Goal: Task Accomplishment & Management: Complete application form

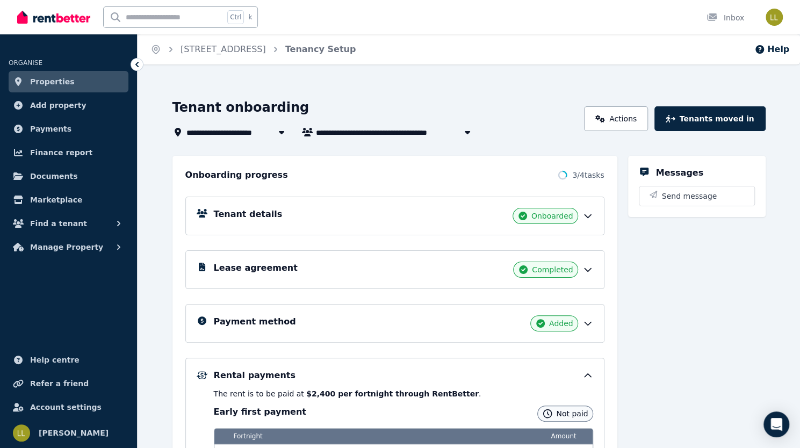
click at [165, 17] on input "text" at bounding box center [164, 17] width 120 height 20
type input "**********"
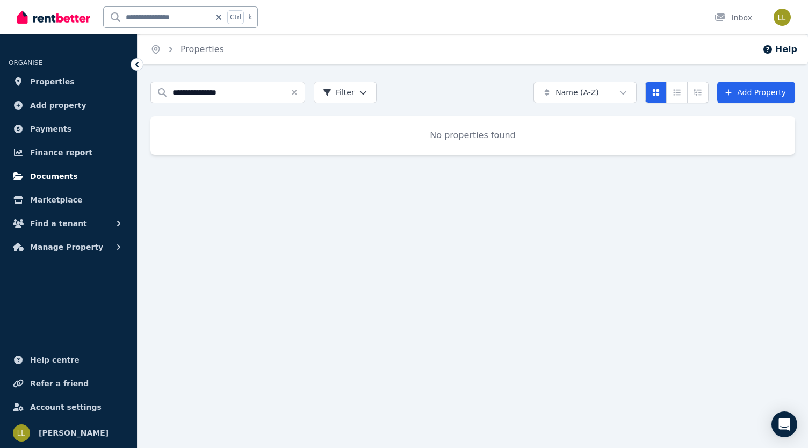
click at [51, 176] on span "Documents" at bounding box center [54, 176] width 48 height 13
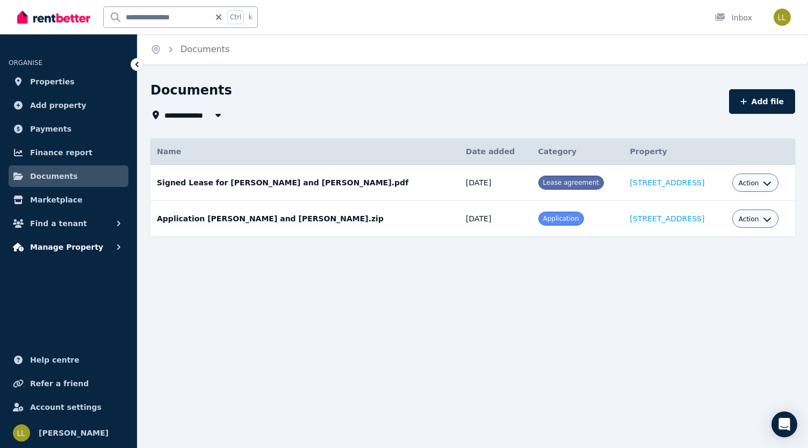
click at [35, 244] on span "Manage Property" at bounding box center [66, 247] width 73 height 13
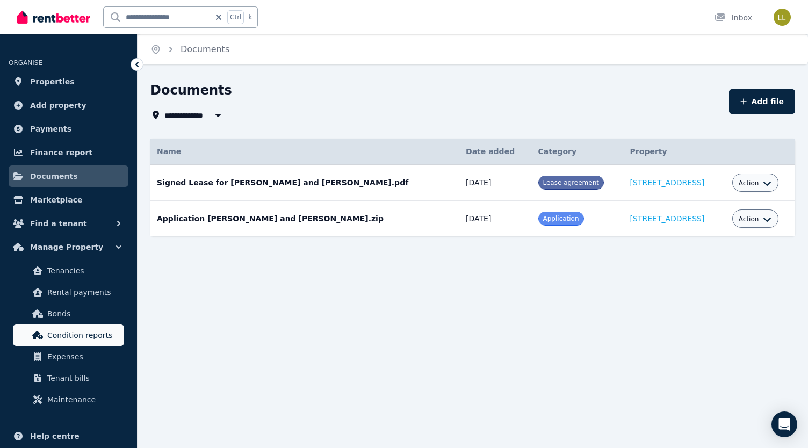
click at [99, 336] on span "Condition reports" at bounding box center [83, 335] width 73 height 13
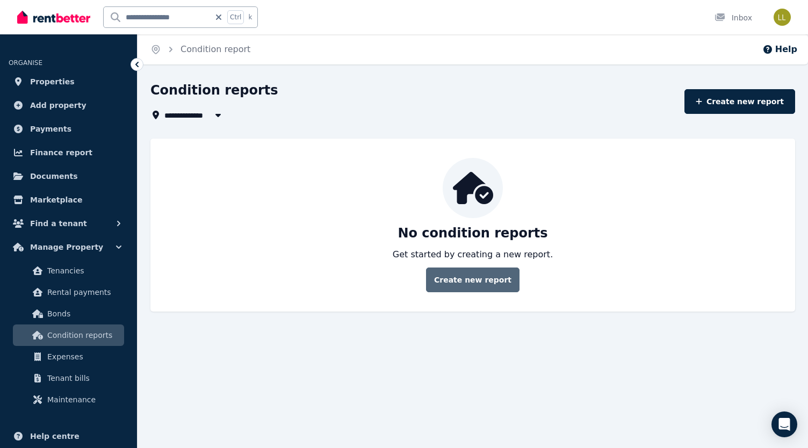
click at [486, 277] on link "Create new report" at bounding box center [472, 280] width 93 height 25
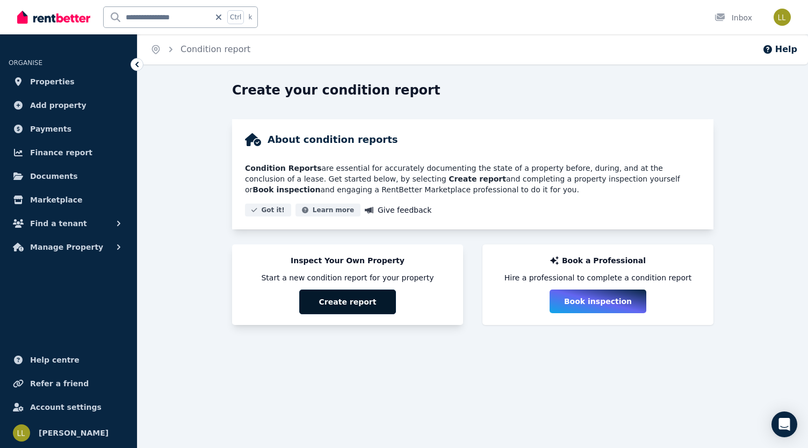
click at [345, 305] on button "Create report" at bounding box center [347, 302] width 97 height 25
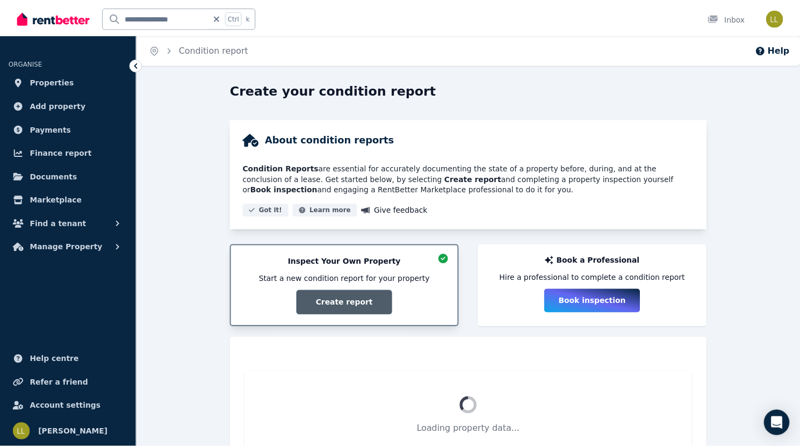
scroll to position [48, 0]
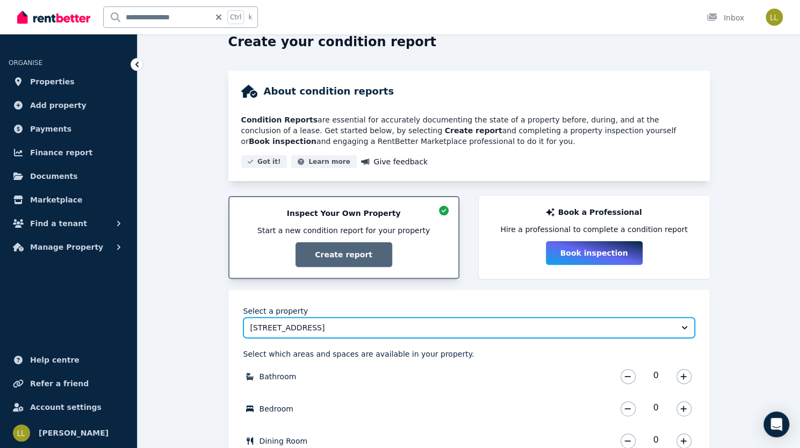
click at [582, 329] on span "[STREET_ADDRESS]" at bounding box center [461, 327] width 422 height 11
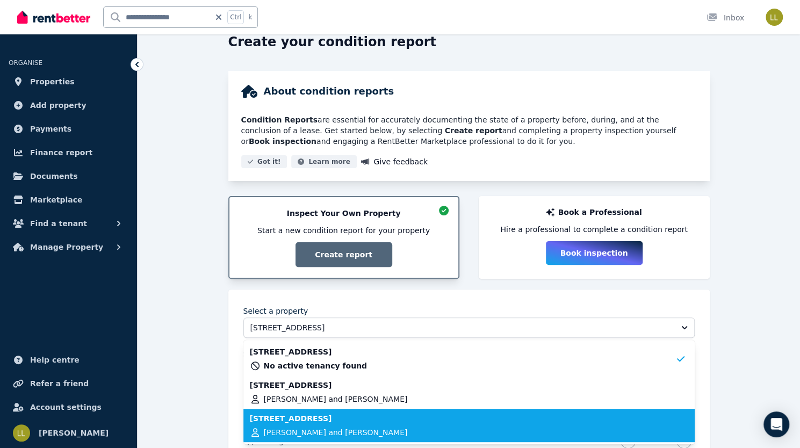
click at [350, 432] on span "[PERSON_NAME] and [PERSON_NAME]" at bounding box center [336, 432] width 144 height 11
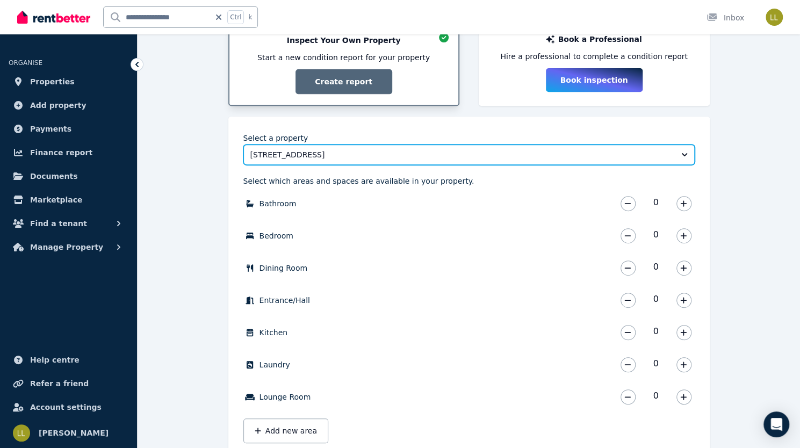
scroll to position [240, 0]
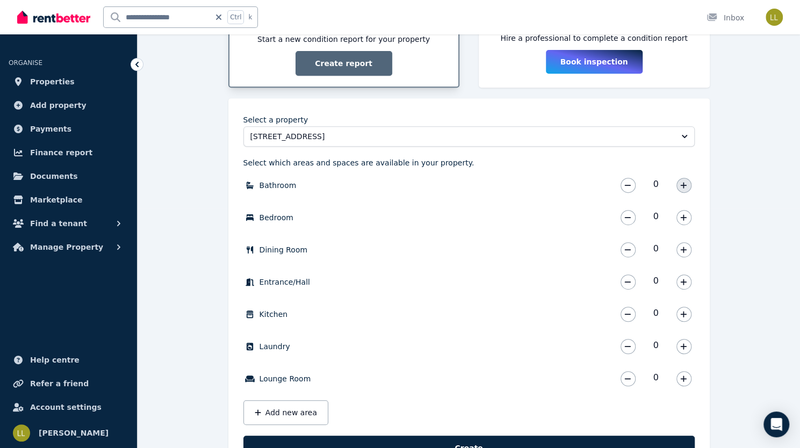
click at [683, 187] on icon "button" at bounding box center [683, 186] width 6 height 8
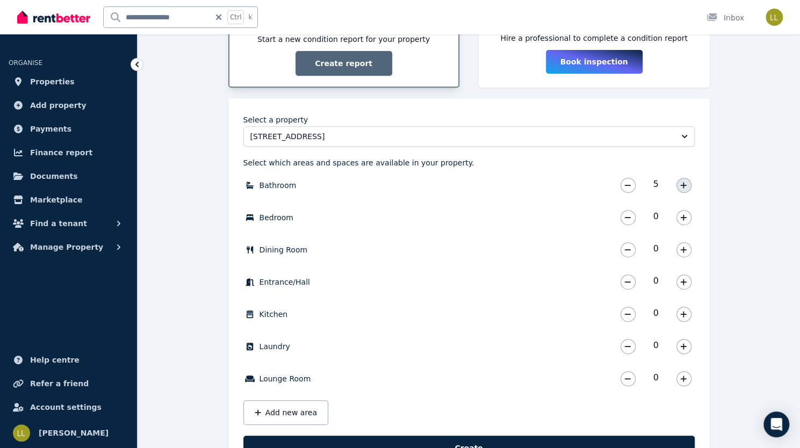
click at [683, 187] on icon "button" at bounding box center [683, 186] width 6 height 8
click at [626, 188] on icon "button" at bounding box center [627, 186] width 6 height 8
click at [686, 218] on icon "button" at bounding box center [683, 218] width 6 height 8
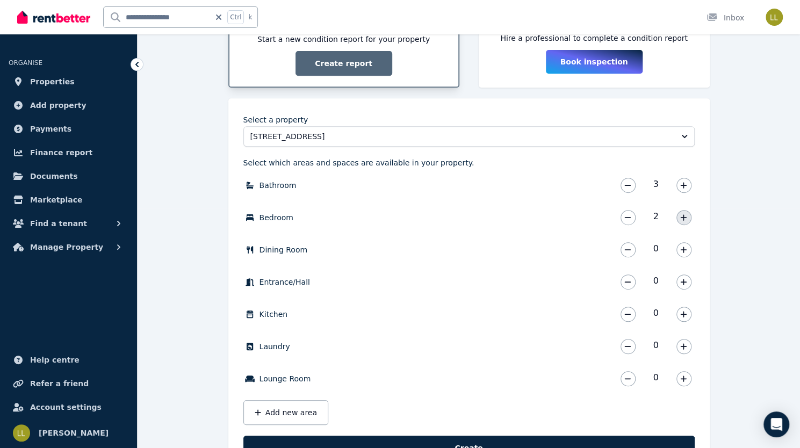
click at [686, 218] on icon "button" at bounding box center [683, 218] width 6 height 8
click at [686, 253] on button "button" at bounding box center [683, 249] width 15 height 15
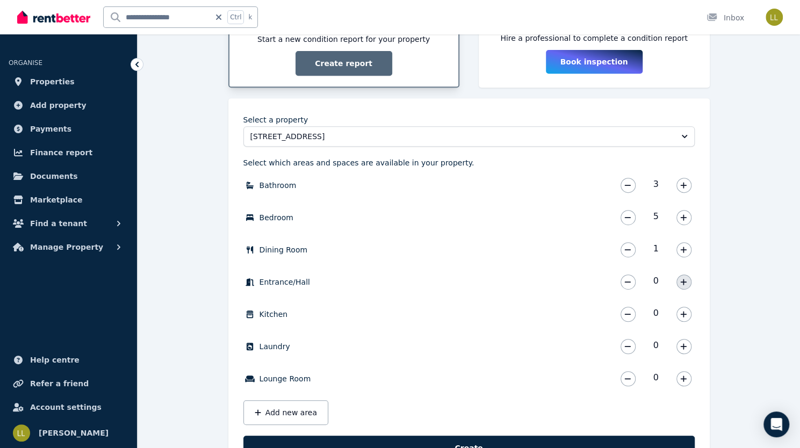
click at [681, 285] on icon "button" at bounding box center [683, 282] width 6 height 8
click at [683, 316] on icon "button" at bounding box center [683, 315] width 6 height 8
click at [683, 343] on icon "button" at bounding box center [683, 347] width 6 height 8
click at [681, 375] on icon "button" at bounding box center [683, 379] width 6 height 8
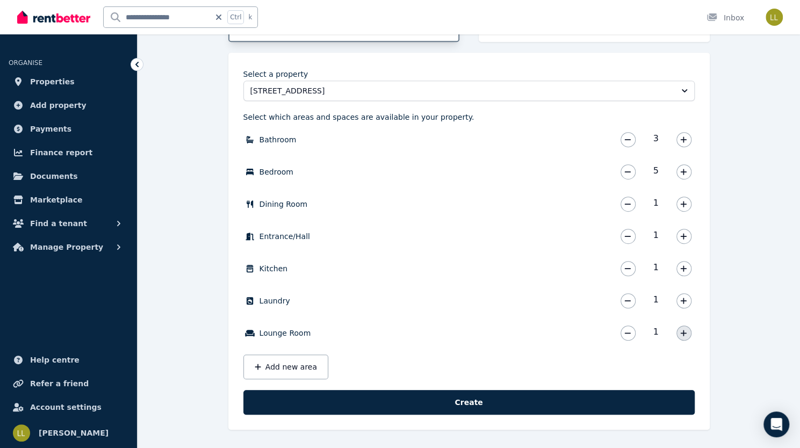
scroll to position [283, 0]
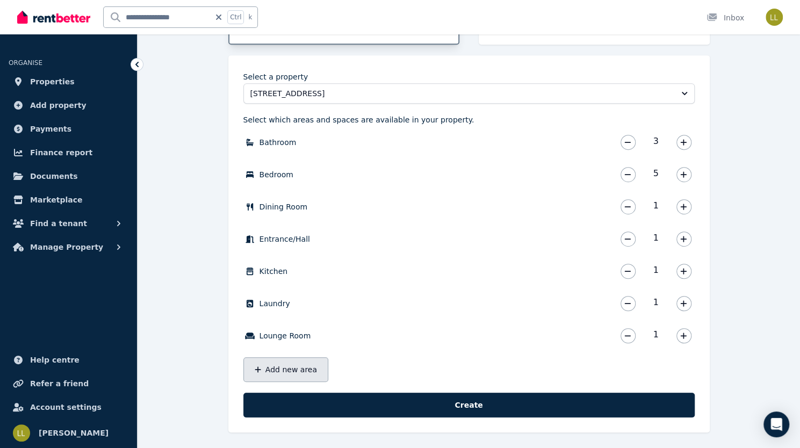
click at [272, 376] on button "Add new area" at bounding box center [285, 369] width 85 height 25
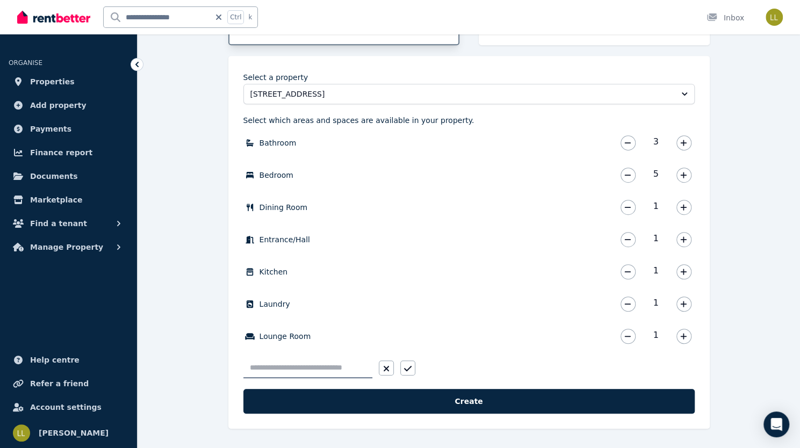
scroll to position [282, 0]
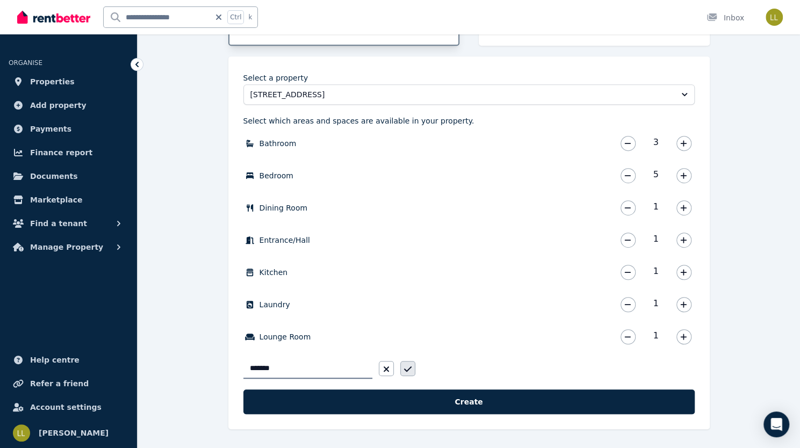
type input "*******"
click at [407, 368] on icon "button" at bounding box center [408, 369] width 8 height 9
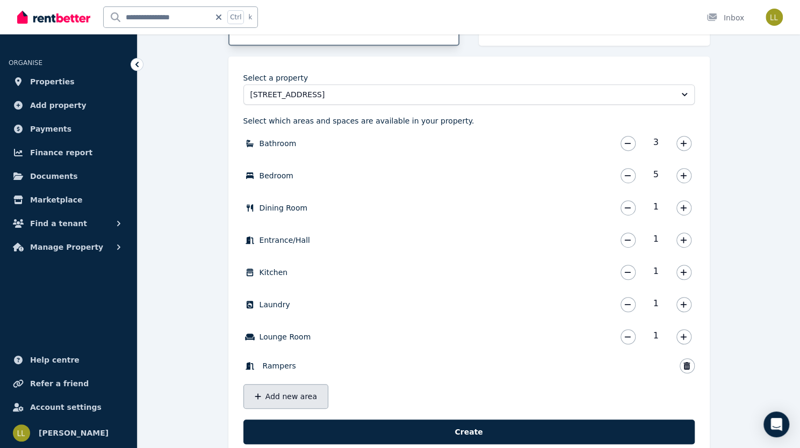
click at [289, 398] on button "Add new area" at bounding box center [285, 396] width 85 height 25
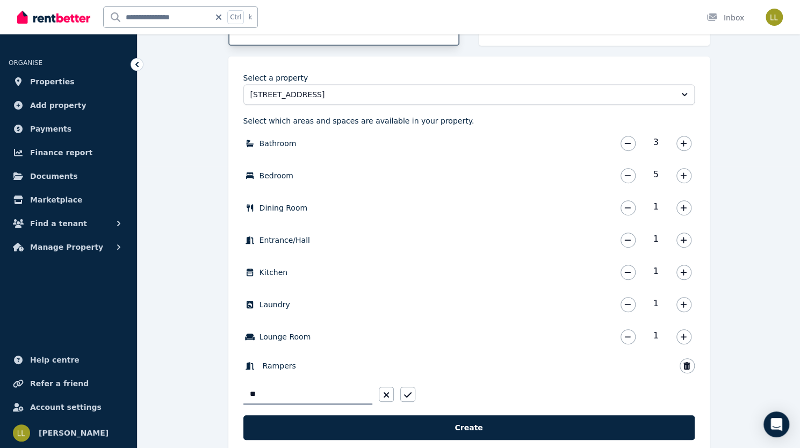
type input "*"
type input "*****"
click at [413, 391] on button "button" at bounding box center [407, 394] width 15 height 15
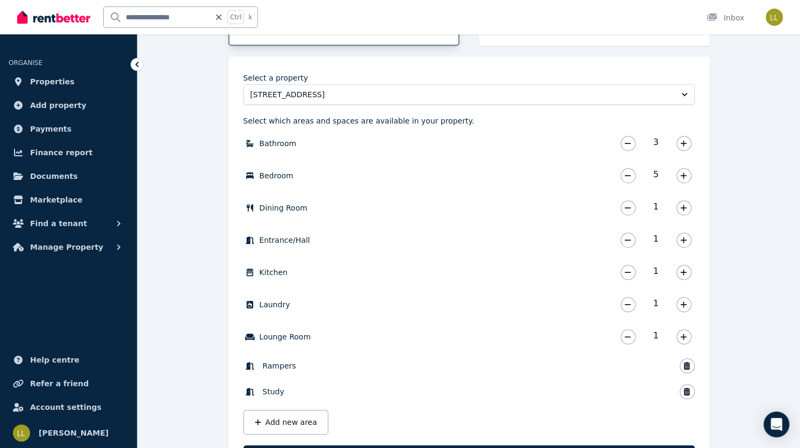
scroll to position [337, 0]
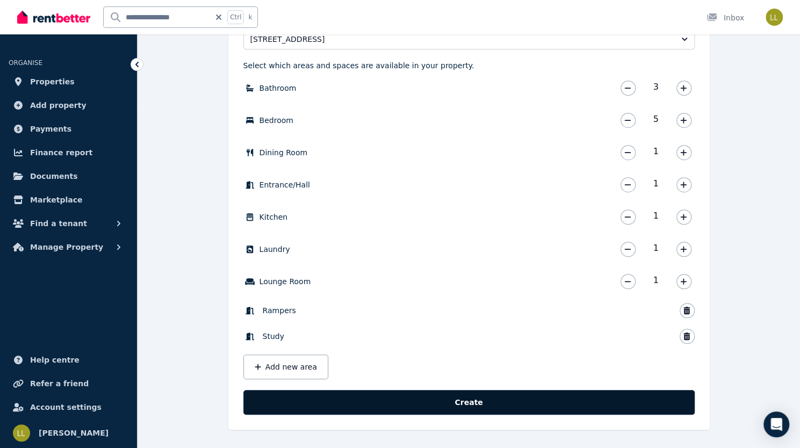
click at [464, 402] on button "Create" at bounding box center [468, 402] width 451 height 25
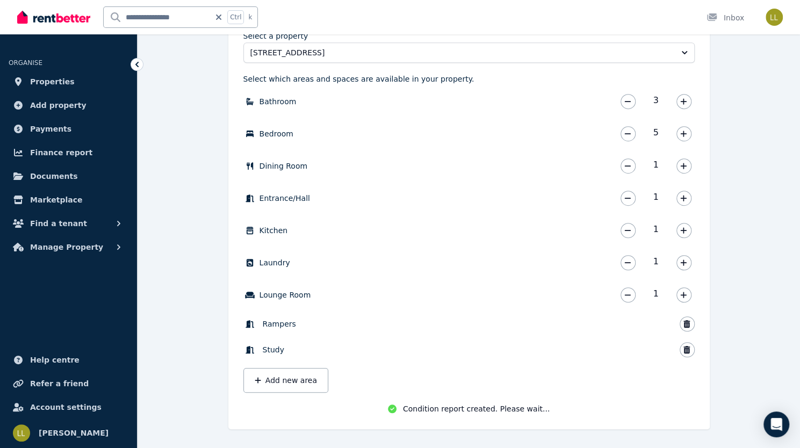
scroll to position [326, 0]
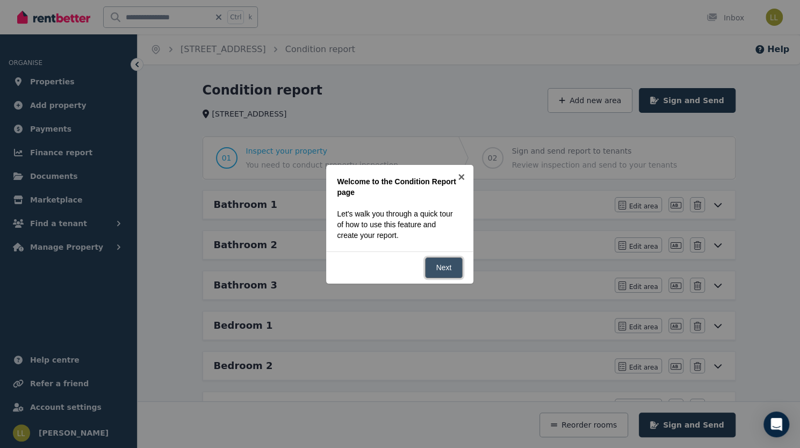
click at [443, 268] on link "Next" at bounding box center [444, 267] width 38 height 21
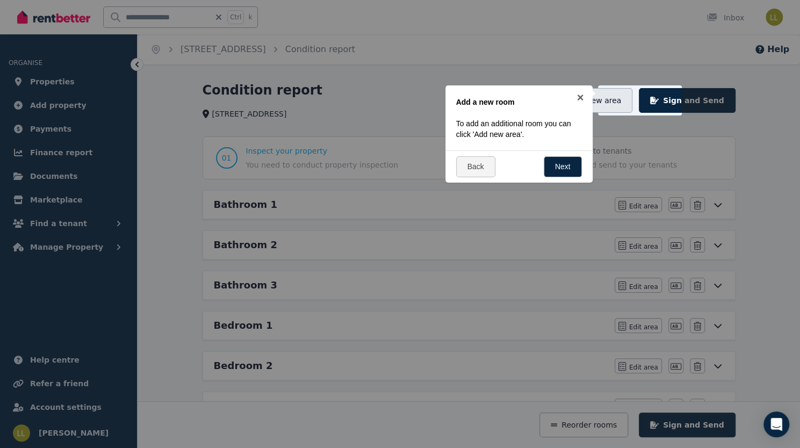
click at [632, 106] on button "Add new area" at bounding box center [590, 100] width 85 height 25
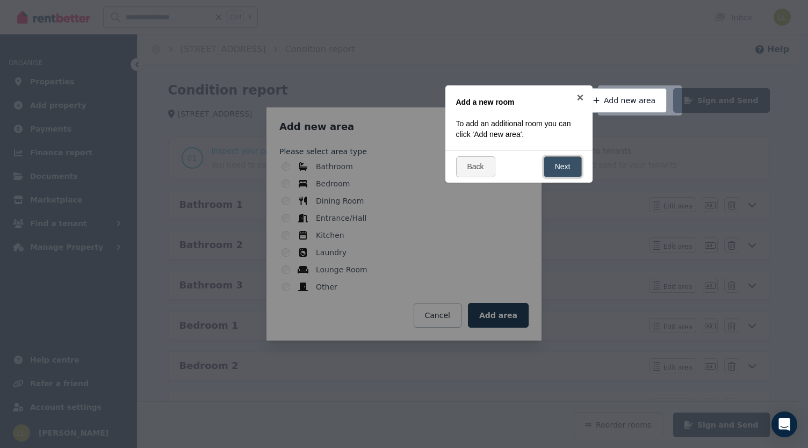
click at [558, 165] on link "Next" at bounding box center [563, 166] width 38 height 21
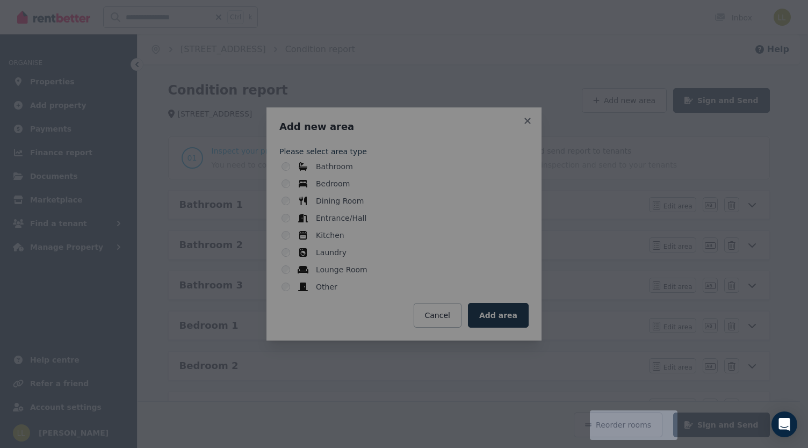
scroll to position [217, 0]
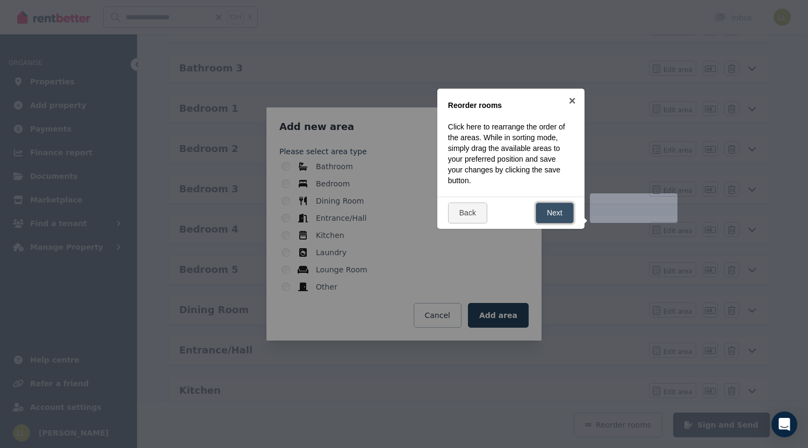
click at [563, 211] on link "Next" at bounding box center [555, 213] width 38 height 21
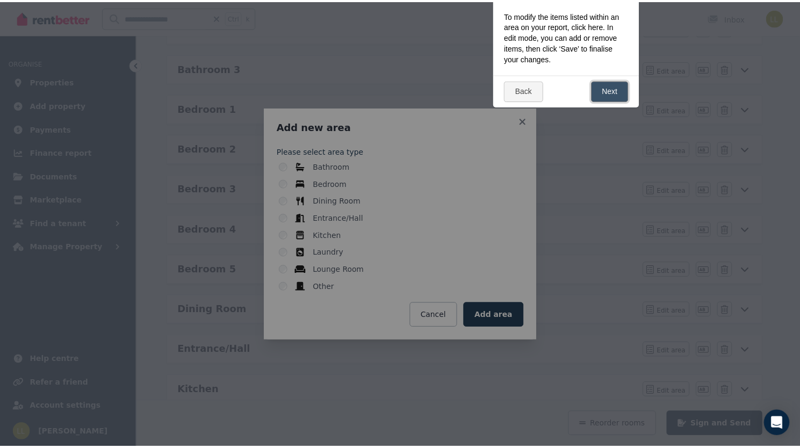
scroll to position [0, 0]
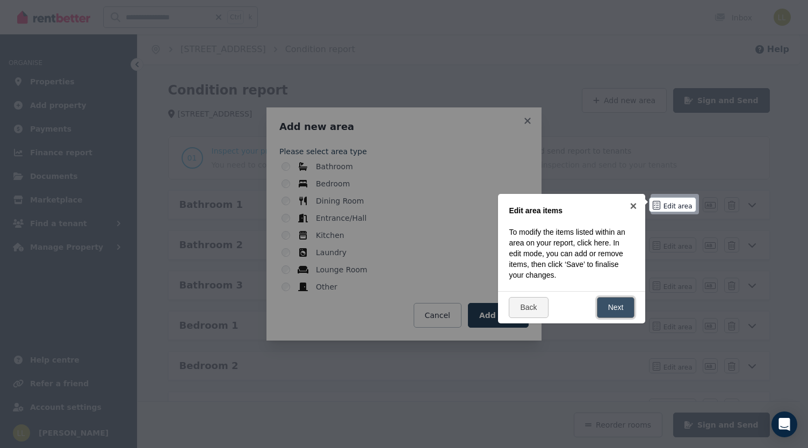
click at [616, 307] on link "Next" at bounding box center [616, 307] width 38 height 21
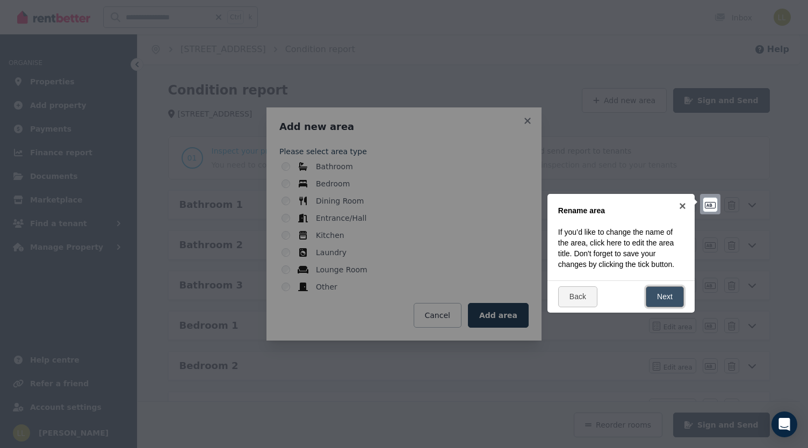
click at [668, 293] on link "Next" at bounding box center [665, 296] width 38 height 21
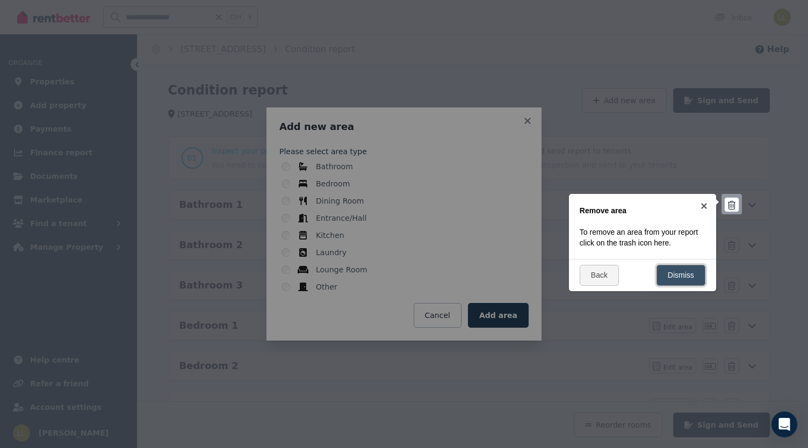
click at [676, 277] on link "Dismiss" at bounding box center [681, 275] width 49 height 21
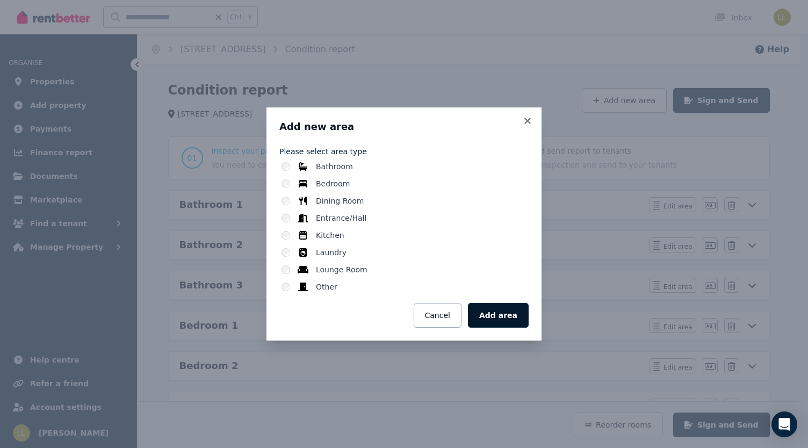
click at [521, 312] on button "Add area" at bounding box center [498, 315] width 61 height 25
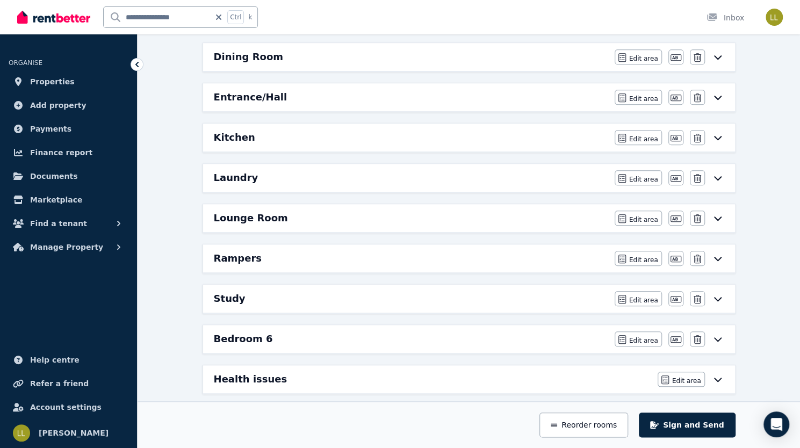
scroll to position [469, 0]
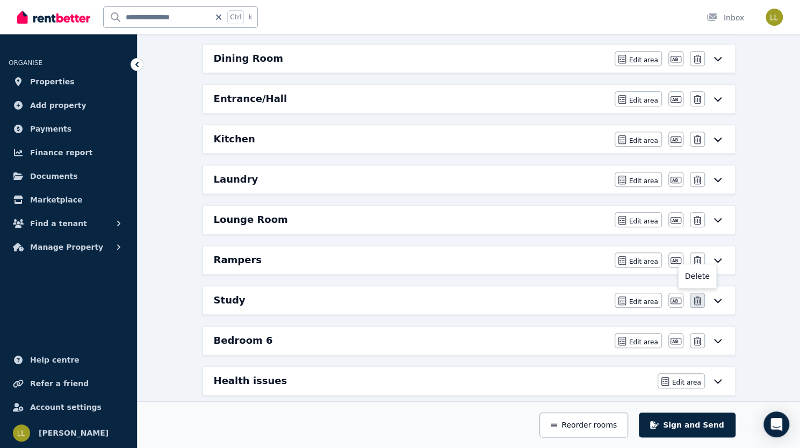
click at [701, 297] on icon "button" at bounding box center [698, 301] width 8 height 9
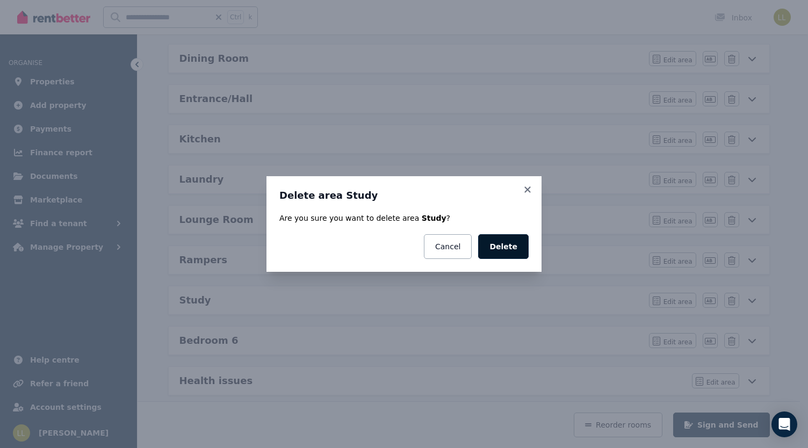
click at [506, 247] on button "Delete" at bounding box center [503, 246] width 51 height 25
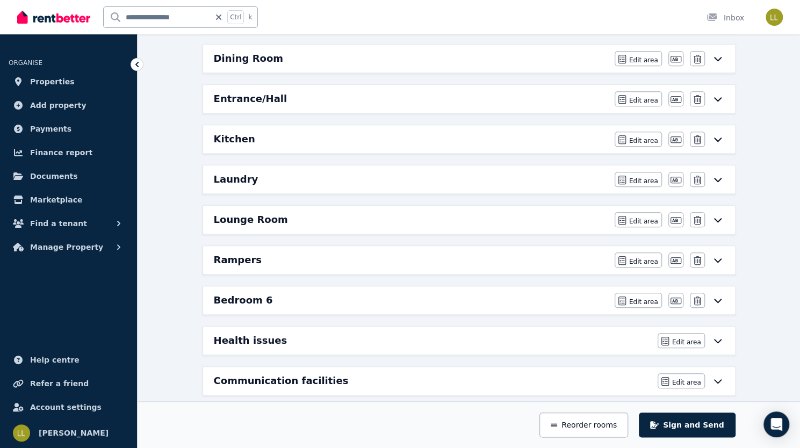
drag, startPoint x: 438, startPoint y: 298, endPoint x: 429, endPoint y: 295, distance: 9.7
click at [429, 295] on div "Bedroom 6" at bounding box center [411, 300] width 394 height 15
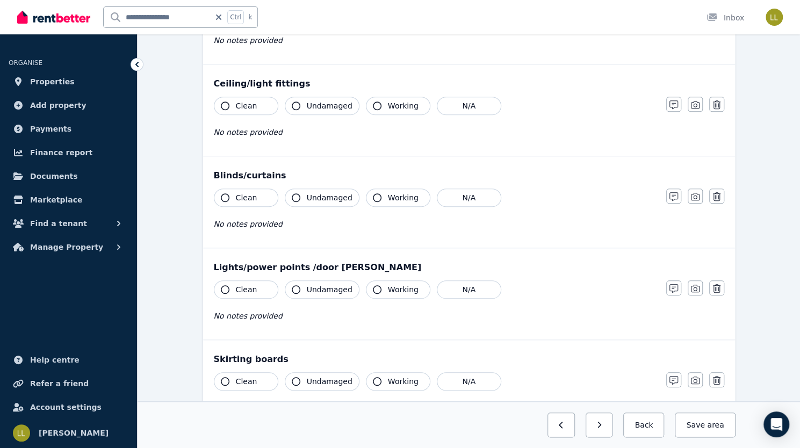
scroll to position [0, 0]
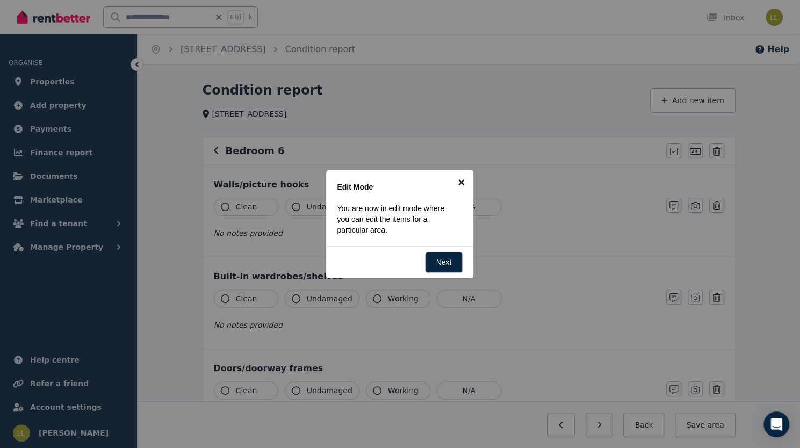
click at [464, 183] on link "×" at bounding box center [461, 182] width 24 height 24
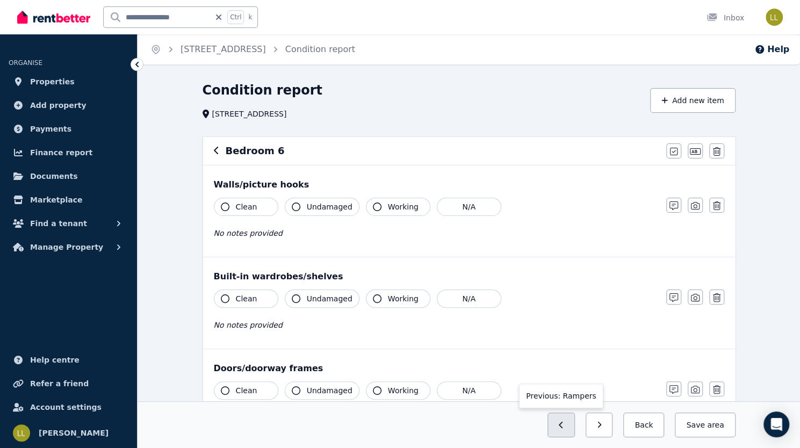
click at [564, 422] on icon "button" at bounding box center [561, 425] width 5 height 8
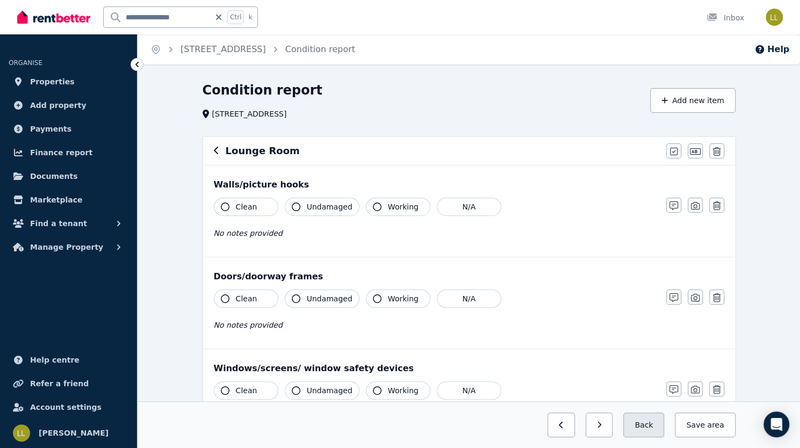
click at [664, 425] on button "Back" at bounding box center [643, 425] width 41 height 25
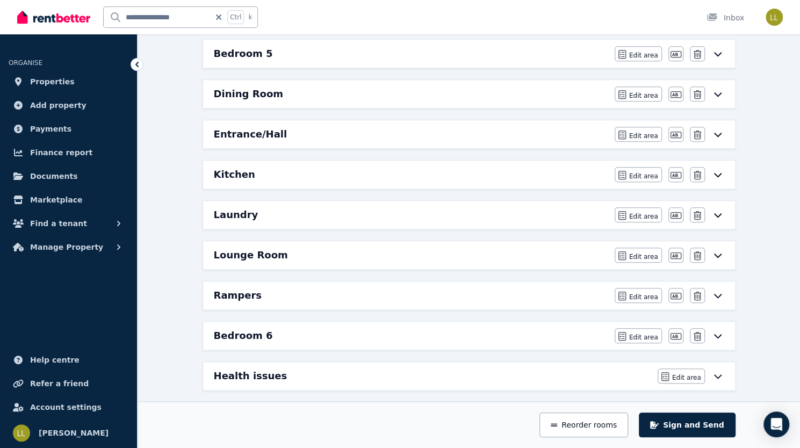
scroll to position [430, 0]
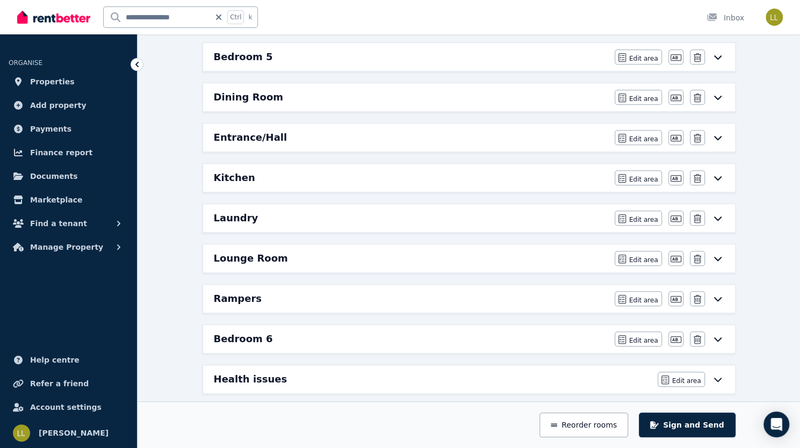
click at [214, 334] on h6 "Bedroom 6" at bounding box center [243, 339] width 59 height 15
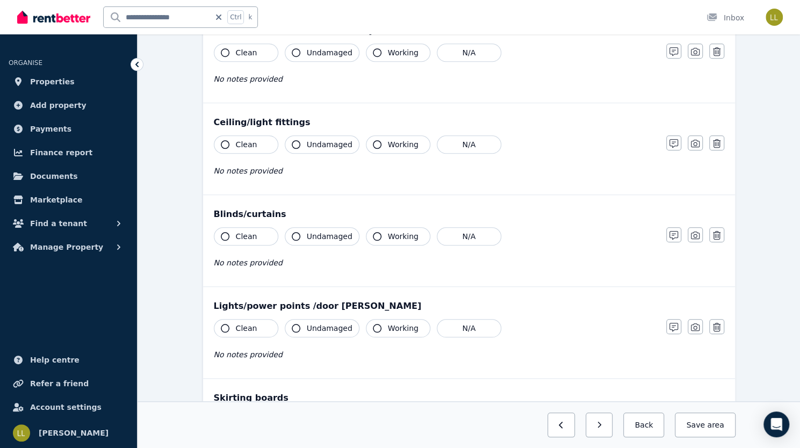
scroll to position [0, 0]
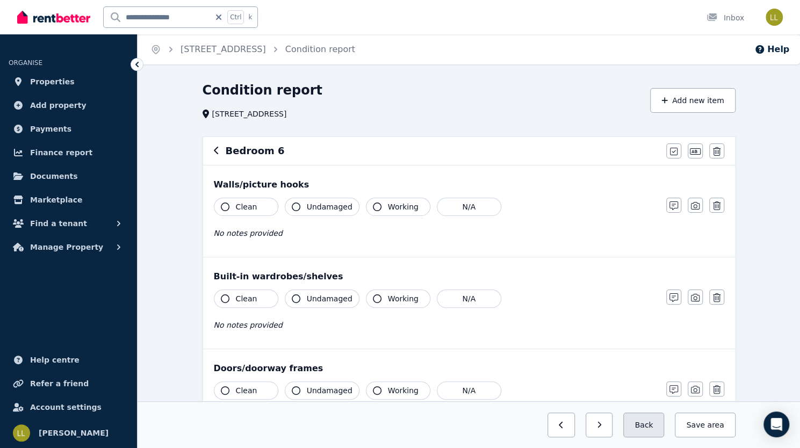
click at [664, 416] on button "Back" at bounding box center [643, 425] width 41 height 25
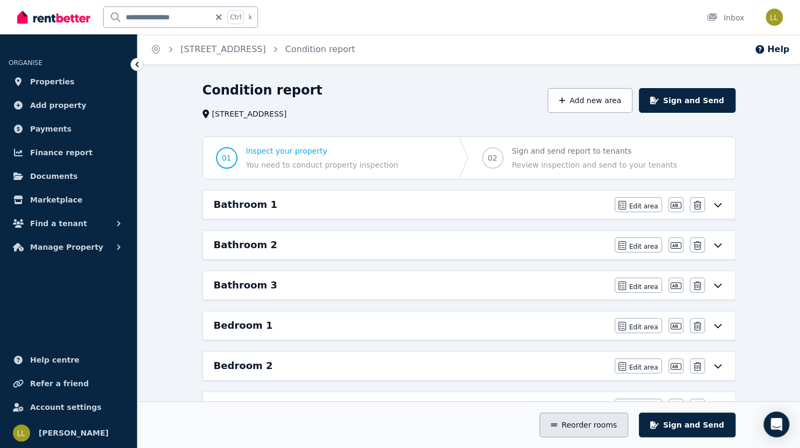
click at [628, 433] on button "Reorder rooms" at bounding box center [583, 425] width 89 height 25
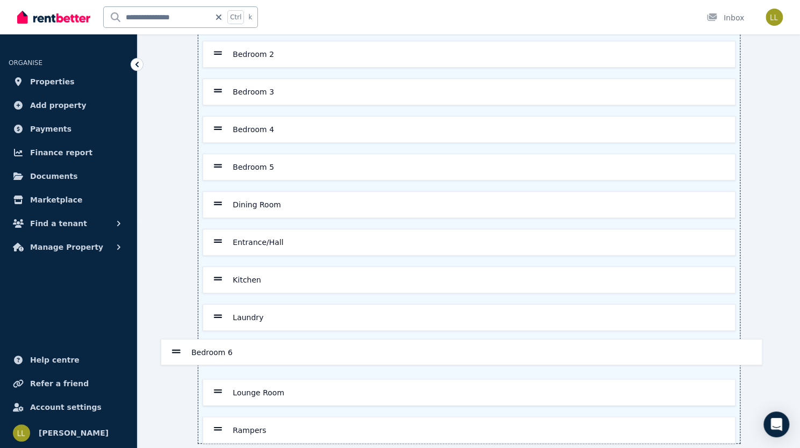
scroll to position [230, 0]
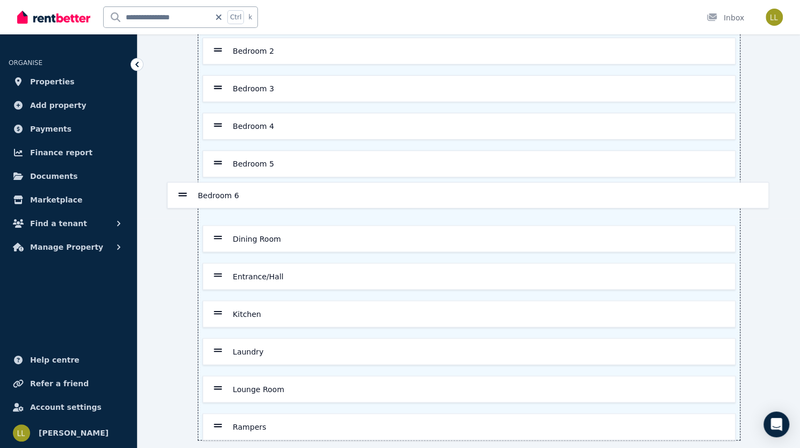
drag, startPoint x: 183, startPoint y: 434, endPoint x: 177, endPoint y: 178, distance: 255.3
click at [198, 178] on div "Bathroom 1 Bathroom 2 Bathroom 3 Bedroom 1 Bedroom 2 Bedroom 3 Bedroom 4 Bedroo…" at bounding box center [469, 163] width 542 height 553
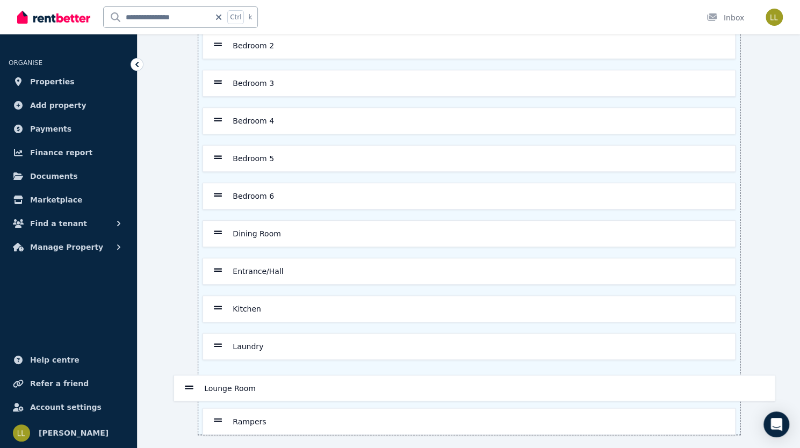
scroll to position [236, 0]
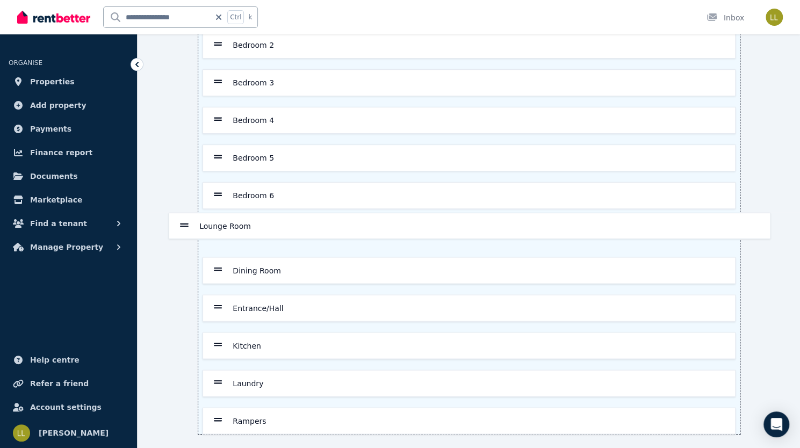
drag, startPoint x: 182, startPoint y: 384, endPoint x: 185, endPoint y: 229, distance: 154.8
click at [198, 229] on div "Bathroom 1 Bathroom 2 Bathroom 3 Bedroom 1 Bedroom 2 Bedroom 3 Bedroom 4 Bedroo…" at bounding box center [469, 157] width 542 height 553
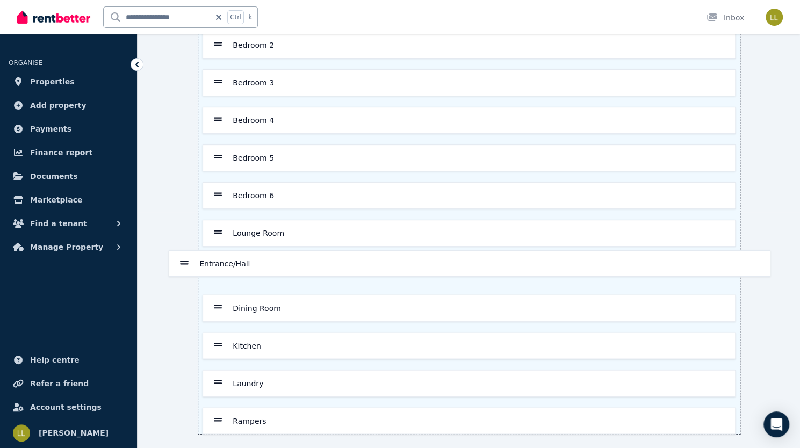
drag, startPoint x: 184, startPoint y: 304, endPoint x: 184, endPoint y: 261, distance: 43.0
click at [198, 261] on div "Bathroom 1 Bathroom 2 Bathroom 3 Bedroom 1 Bedroom 2 Bedroom 3 Bedroom 4 Bedroo…" at bounding box center [469, 157] width 542 height 553
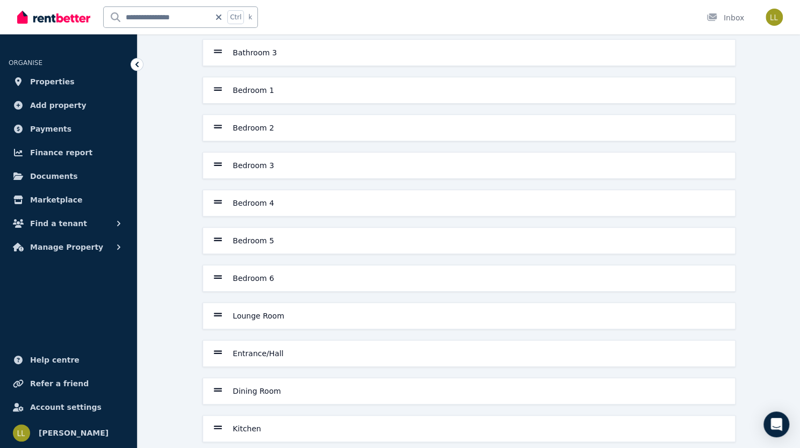
scroll to position [0, 0]
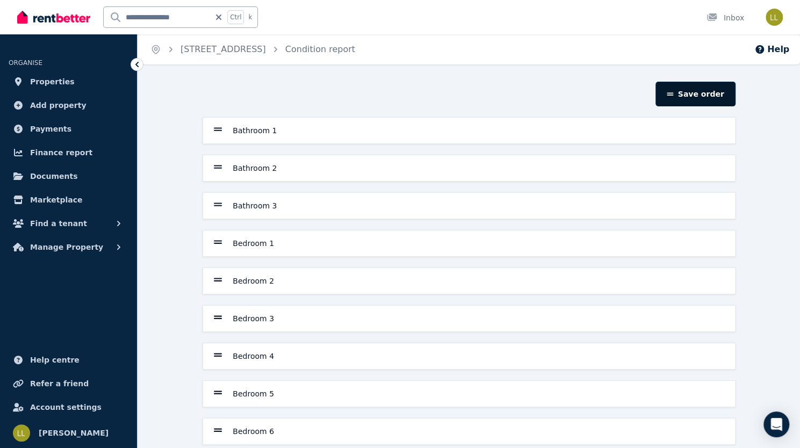
click at [735, 98] on button "Save order" at bounding box center [696, 94] width 80 height 25
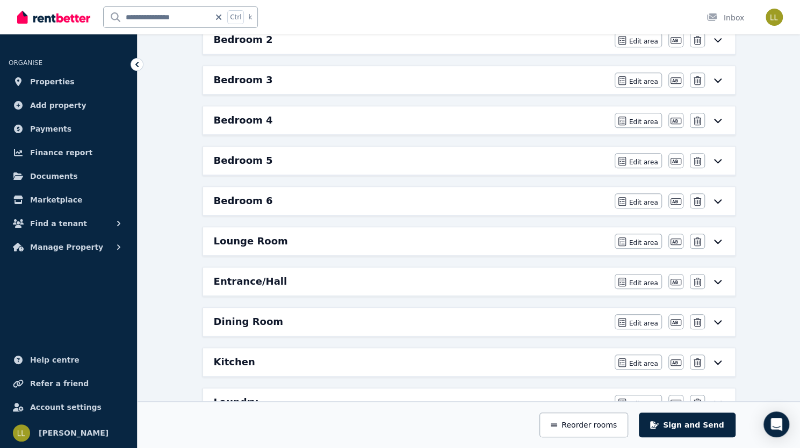
scroll to position [328, 0]
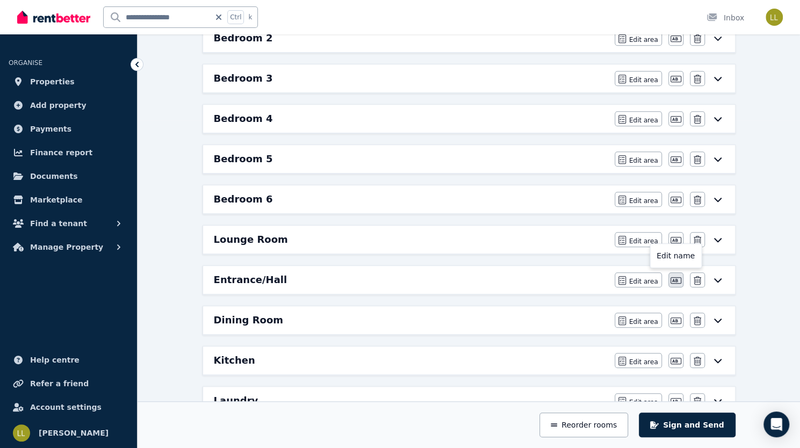
click at [681, 277] on icon "button" at bounding box center [676, 280] width 11 height 9
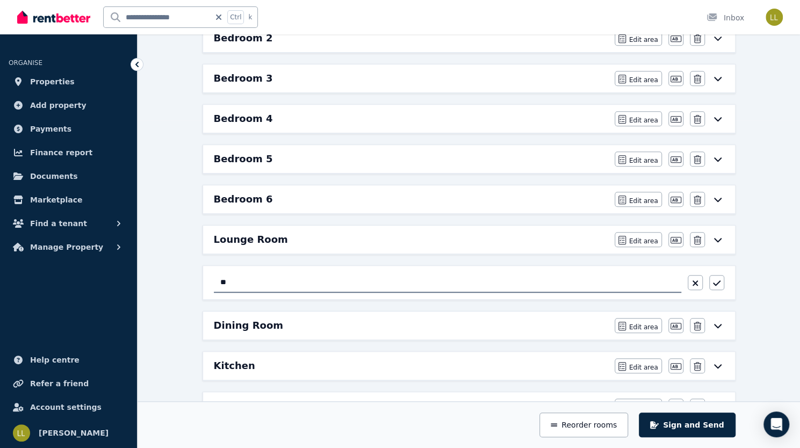
type input "*"
type input "**********"
click at [720, 280] on icon "button" at bounding box center [716, 282] width 8 height 5
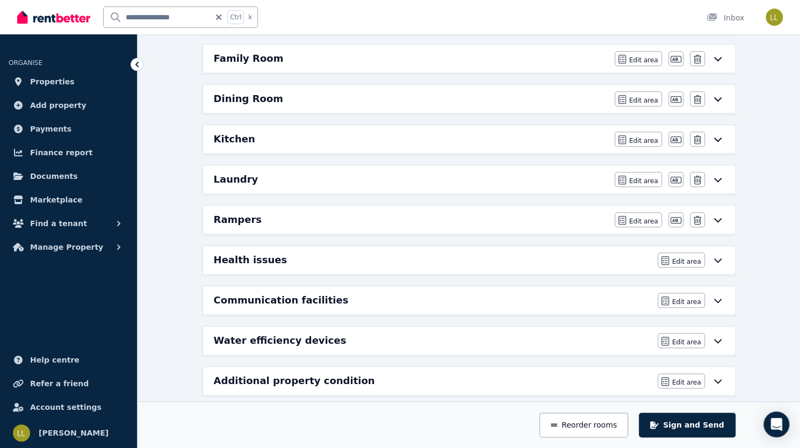
scroll to position [552, 0]
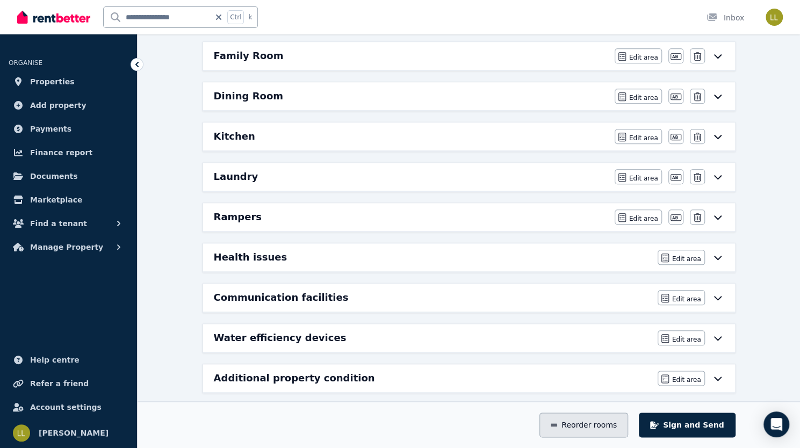
click at [628, 426] on button "Reorder rooms" at bounding box center [583, 425] width 89 height 25
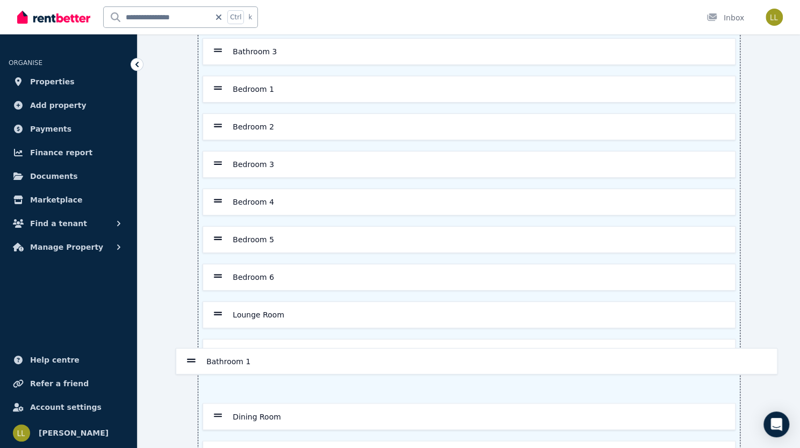
scroll to position [138, 0]
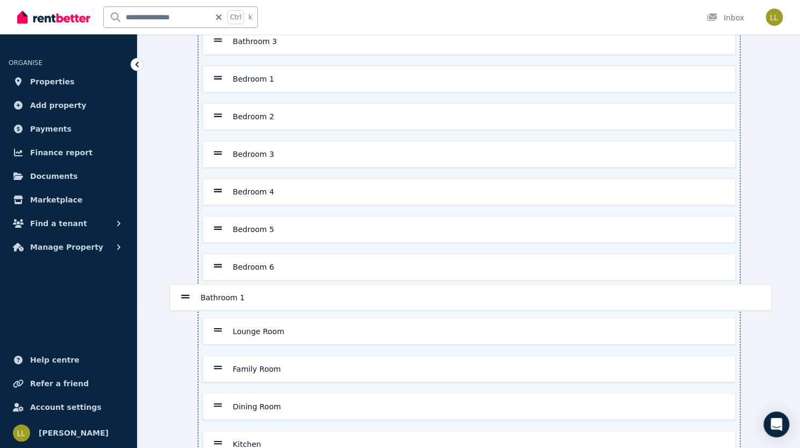
drag, startPoint x: 182, startPoint y: 93, endPoint x: 185, endPoint y: 305, distance: 211.7
click at [198, 305] on div "Bathroom 1 Bathroom 2 Bathroom 3 Bedroom 1 Bedroom 2 Bedroom 3 Bedroom 4 Bedroo…" at bounding box center [469, 256] width 542 height 553
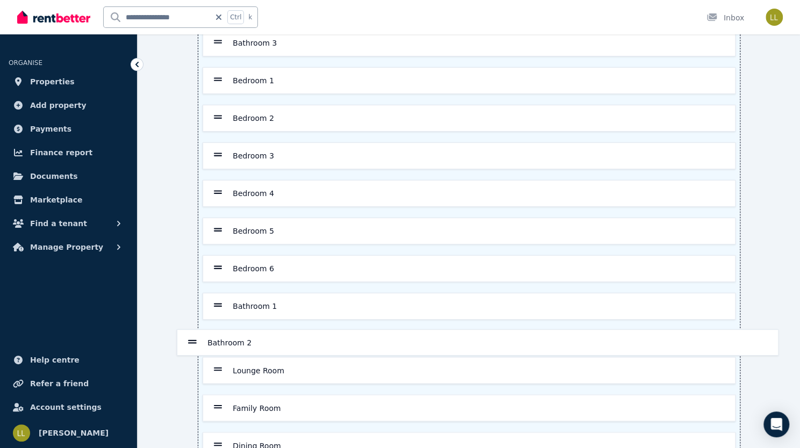
scroll to position [102, 0]
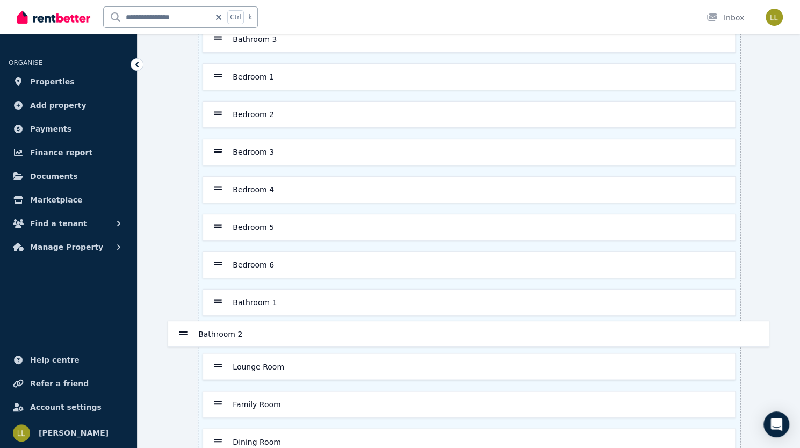
drag, startPoint x: 180, startPoint y: 101, endPoint x: 179, endPoint y: 341, distance: 240.2
click at [198, 341] on div "Bathroom 2 Bathroom 3 Bedroom 1 Bedroom 2 Bedroom 3 Bedroom 4 Bedroom 5 Bedroom…" at bounding box center [469, 291] width 542 height 553
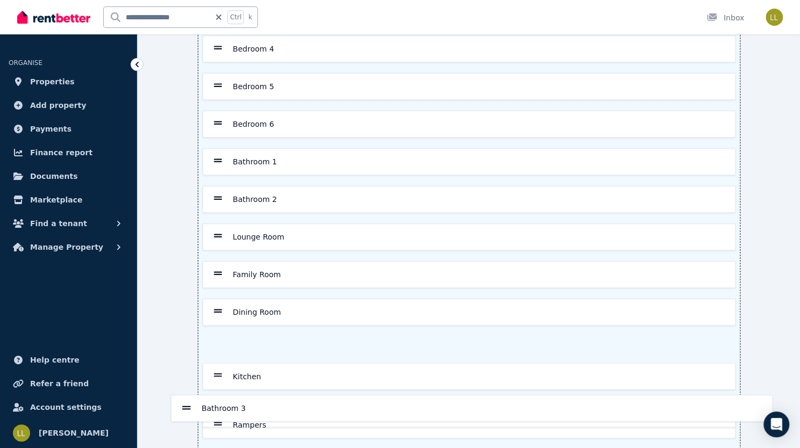
scroll to position [236, 0]
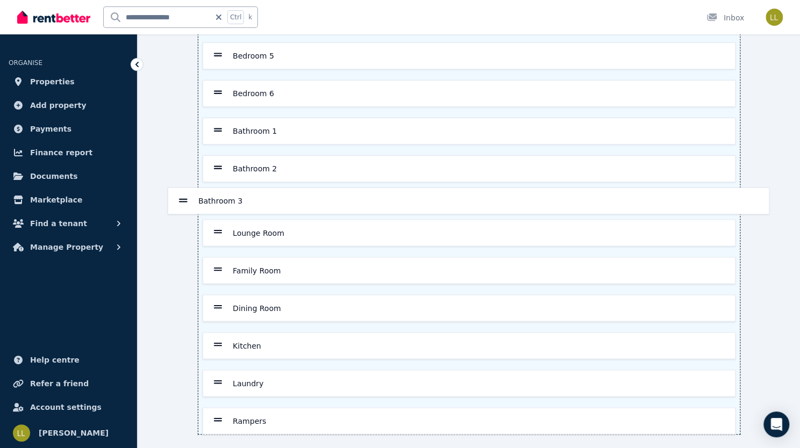
drag, startPoint x: 184, startPoint y: 129, endPoint x: 183, endPoint y: 203, distance: 73.6
click at [198, 203] on div "Bathroom 3 Bedroom 1 Bedroom 2 Bedroom 3 Bedroom 4 Bedroom 5 Bedroom 6 Bathroom…" at bounding box center [469, 157] width 542 height 553
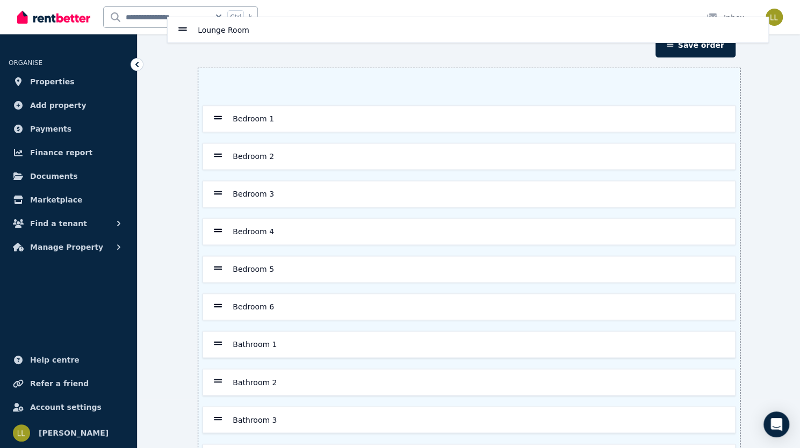
scroll to position [0, 0]
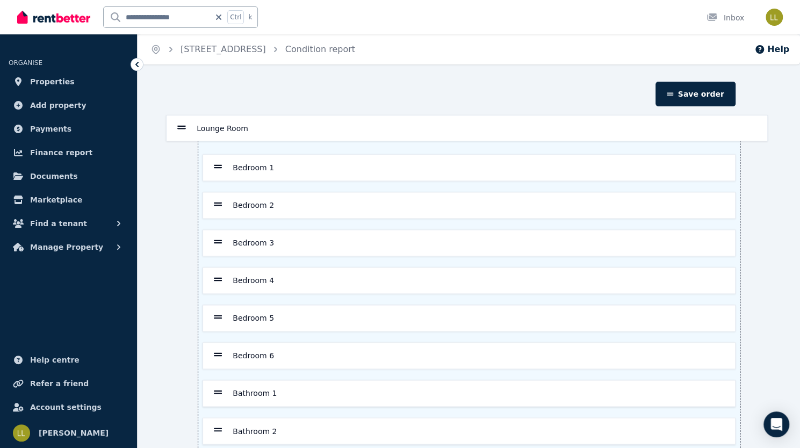
drag, startPoint x: 184, startPoint y: 229, endPoint x: 179, endPoint y: 124, distance: 106.0
click at [198, 124] on div "Bedroom 1 Bedroom 2 Bedroom 3 Bedroom 4 Bedroom 5 Bedroom 6 Bathroom 1 Bathroom…" at bounding box center [469, 393] width 542 height 553
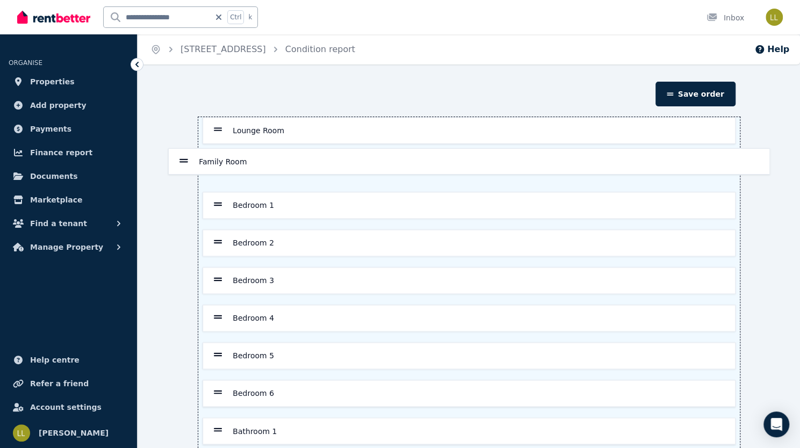
drag, startPoint x: 183, startPoint y: 325, endPoint x: 176, endPoint y: 150, distance: 174.8
click at [198, 150] on div "Lounge Room Bedroom 1 Bedroom 2 Bedroom 3 Bedroom 4 Bedroom 5 Bedroom 6 Bathroo…" at bounding box center [469, 393] width 542 height 553
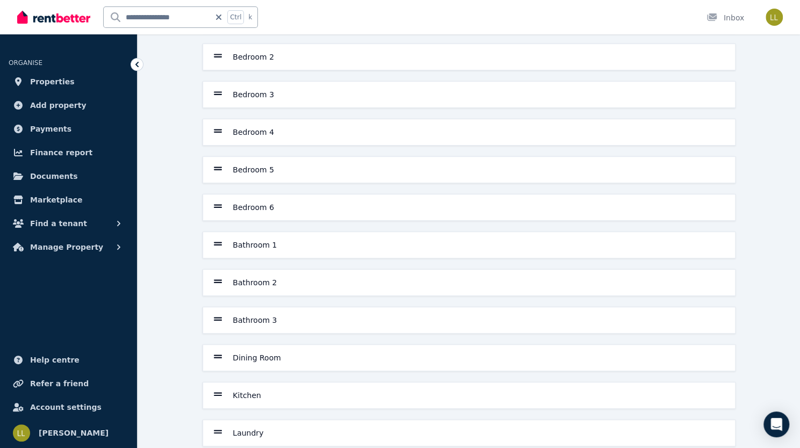
scroll to position [189, 0]
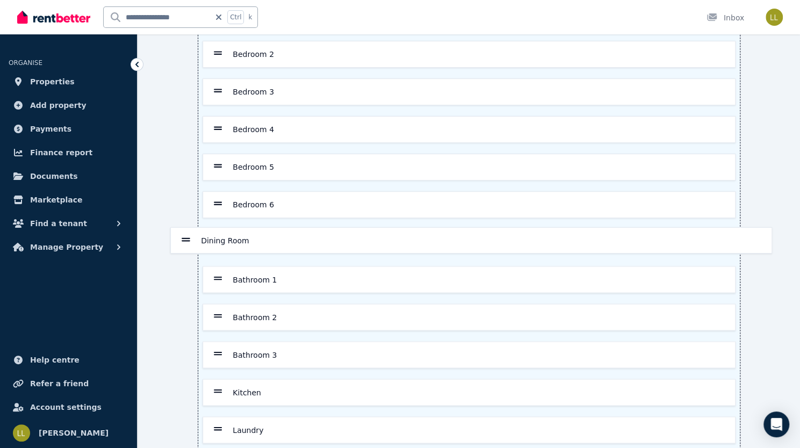
drag, startPoint x: 183, startPoint y: 351, endPoint x: 184, endPoint y: 235, distance: 115.5
click at [198, 235] on div "Lounge Room Family Room Bedroom 1 Bedroom 2 Bedroom 3 Bedroom 4 Bedroom 5 Bedro…" at bounding box center [469, 204] width 542 height 553
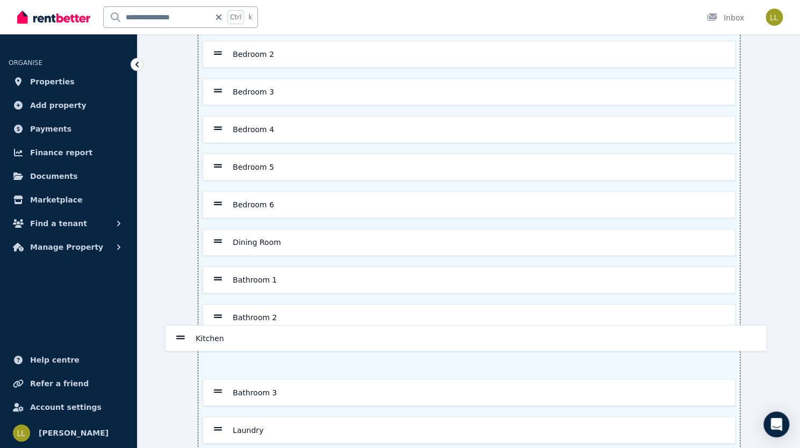
scroll to position [193, 0]
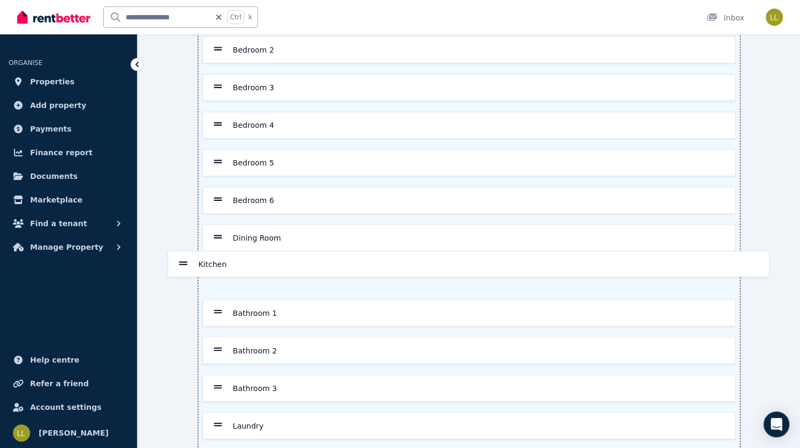
drag, startPoint x: 183, startPoint y: 388, endPoint x: 182, endPoint y: 259, distance: 129.0
click at [198, 259] on div "Lounge Room Family Room Bedroom 1 Bedroom 2 Bedroom 3 Bedroom 4 Bedroom 5 Bedro…" at bounding box center [469, 200] width 542 height 553
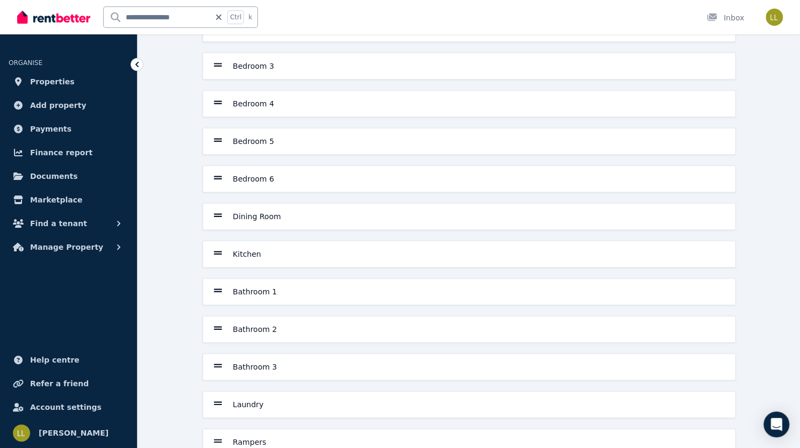
scroll to position [236, 0]
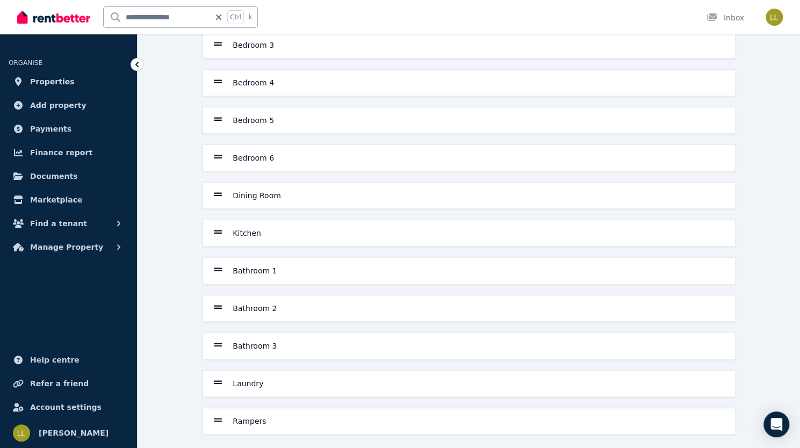
drag, startPoint x: 803, startPoint y: 174, endPoint x: 785, endPoint y: 100, distance: 76.4
drag, startPoint x: 785, startPoint y: 100, endPoint x: 787, endPoint y: 118, distance: 18.3
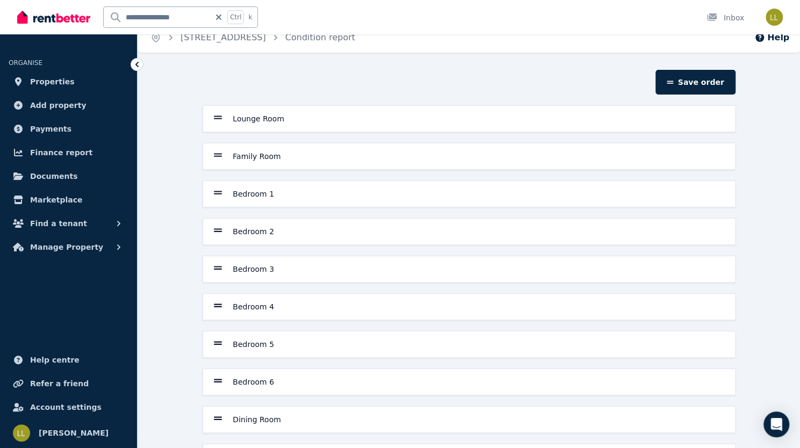
scroll to position [0, 0]
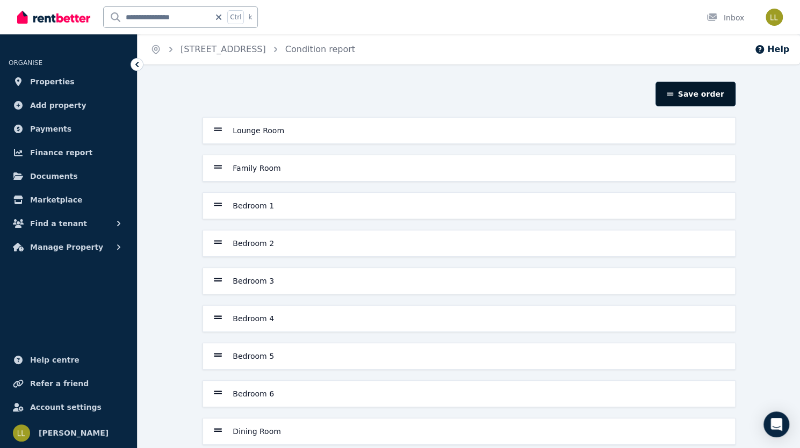
click at [735, 92] on button "Save order" at bounding box center [696, 94] width 80 height 25
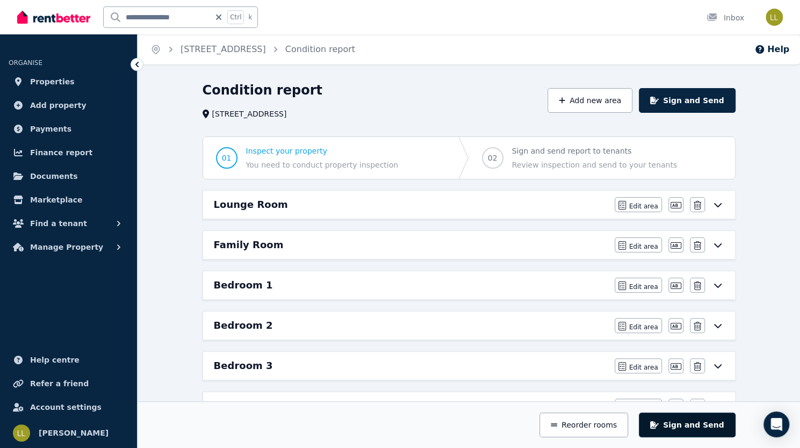
click at [735, 429] on button "Sign and Send" at bounding box center [687, 425] width 96 height 25
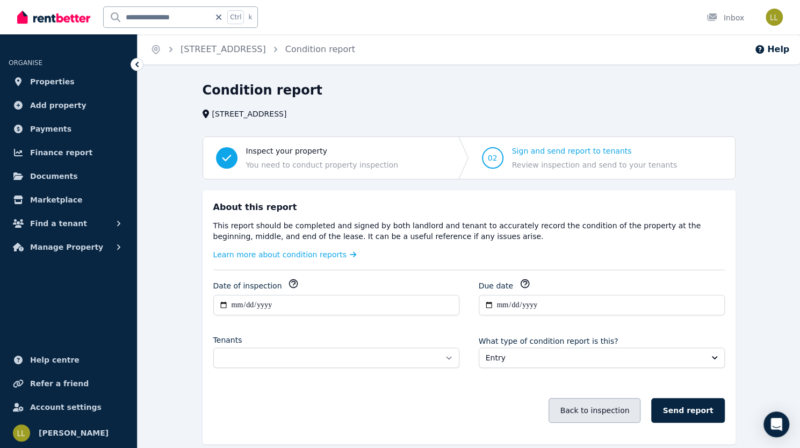
click at [640, 403] on button "Back to inspection" at bounding box center [595, 410] width 92 height 25
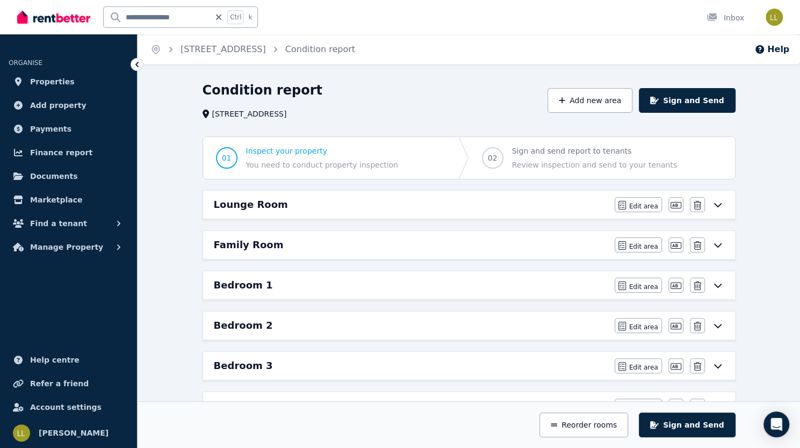
click at [563, 206] on div "Lounge Room" at bounding box center [411, 204] width 394 height 15
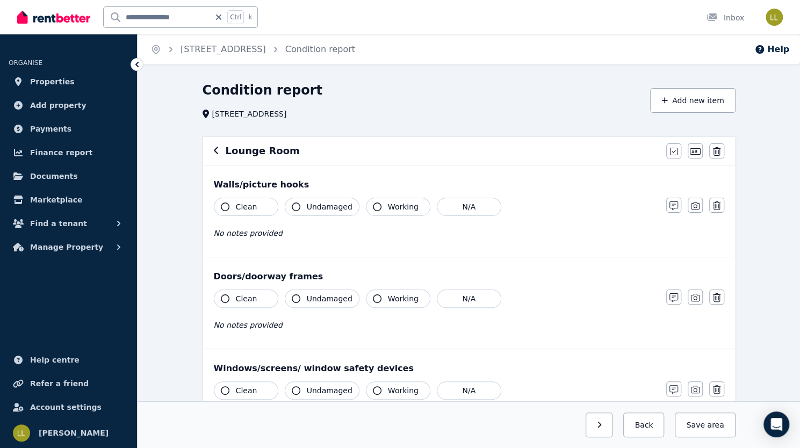
click at [221, 205] on icon "button" at bounding box center [225, 207] width 9 height 9
click at [221, 297] on icon "button" at bounding box center [225, 298] width 9 height 9
click at [292, 389] on icon "button" at bounding box center [296, 390] width 9 height 9
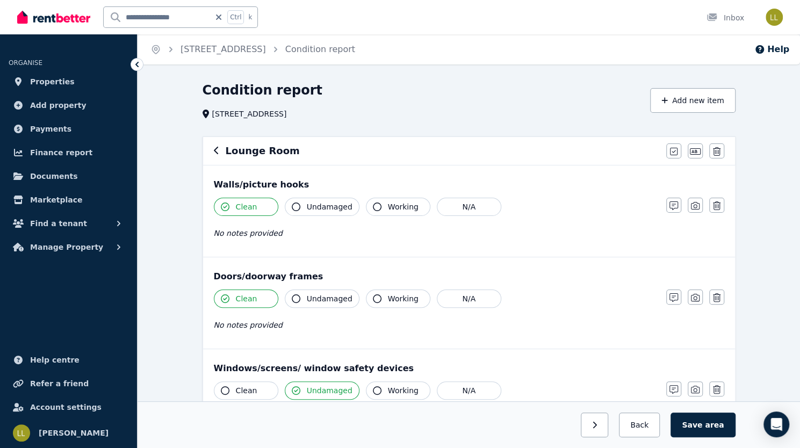
click at [373, 391] on icon "button" at bounding box center [377, 390] width 9 height 9
click at [373, 294] on icon "button" at bounding box center [377, 298] width 9 height 9
click at [373, 207] on icon "button" at bounding box center [377, 207] width 9 height 9
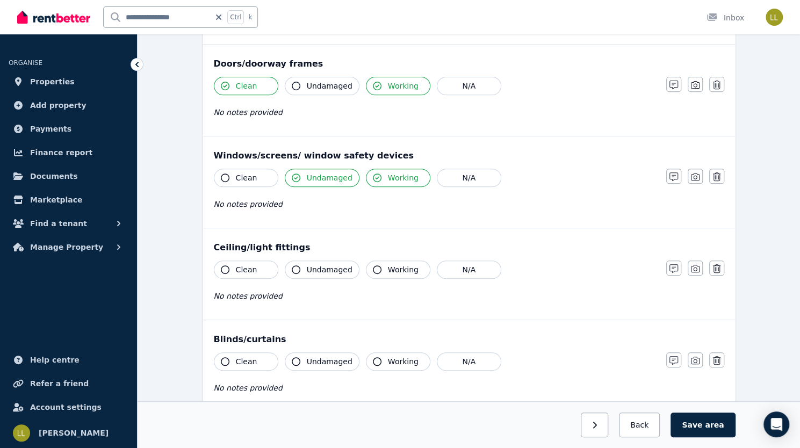
scroll to position [222, 0]
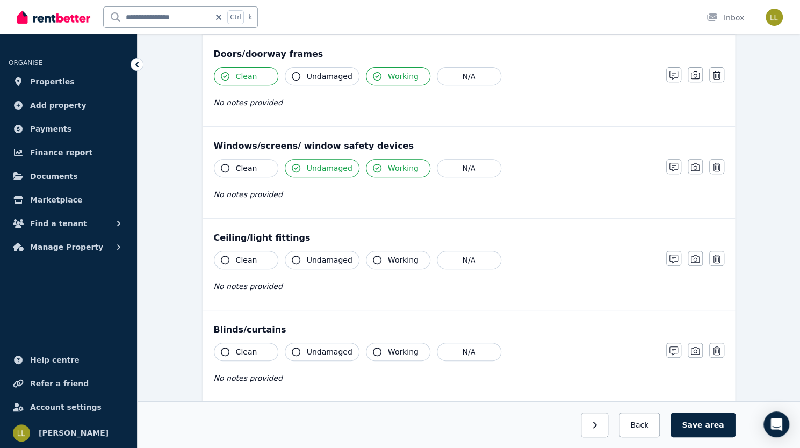
click at [221, 257] on icon "button" at bounding box center [225, 260] width 9 height 9
click at [292, 259] on icon "button" at bounding box center [296, 260] width 9 height 9
click at [373, 259] on icon "button" at bounding box center [377, 260] width 9 height 9
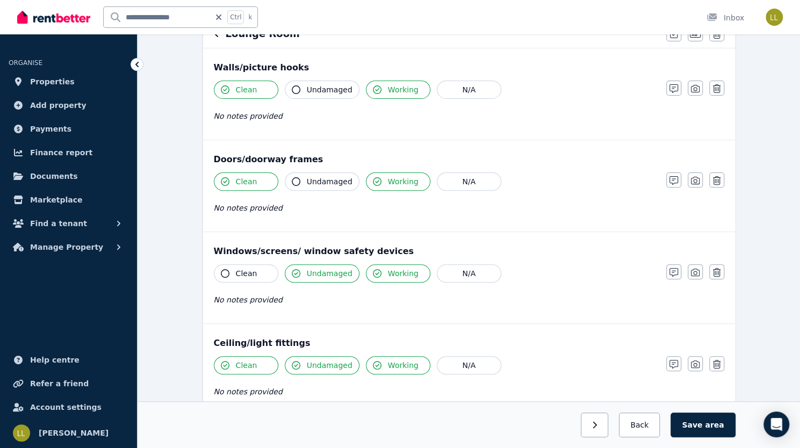
scroll to position [116, 0]
click at [292, 90] on icon "button" at bounding box center [296, 91] width 9 height 9
click at [292, 182] on icon "button" at bounding box center [296, 182] width 9 height 9
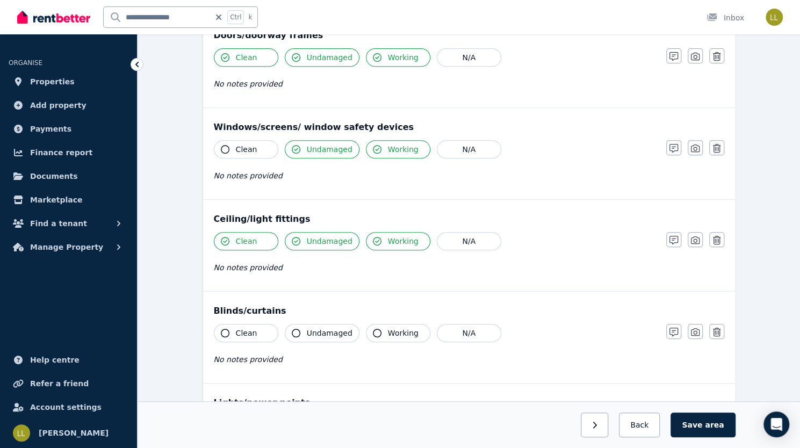
scroll to position [242, 0]
click at [678, 149] on icon "button" at bounding box center [673, 147] width 9 height 9
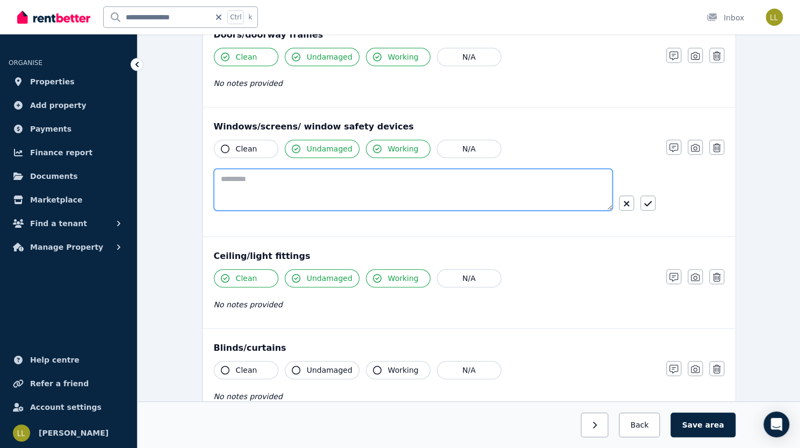
click at [355, 189] on textarea at bounding box center [413, 190] width 399 height 42
type textarea "**********"
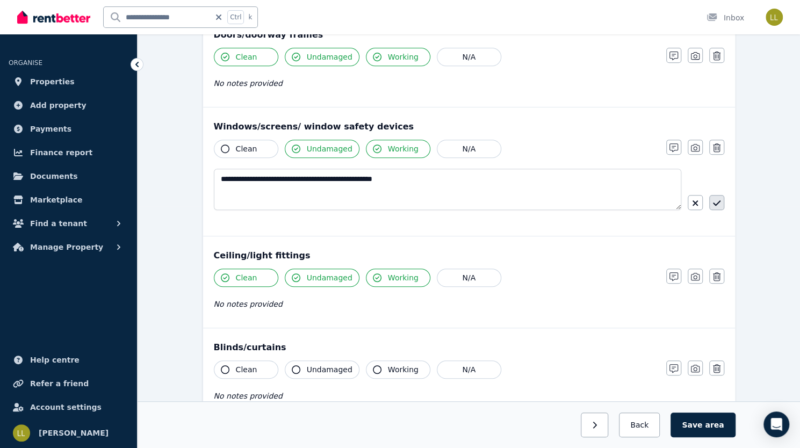
click at [713, 203] on icon "button" at bounding box center [717, 203] width 8 height 9
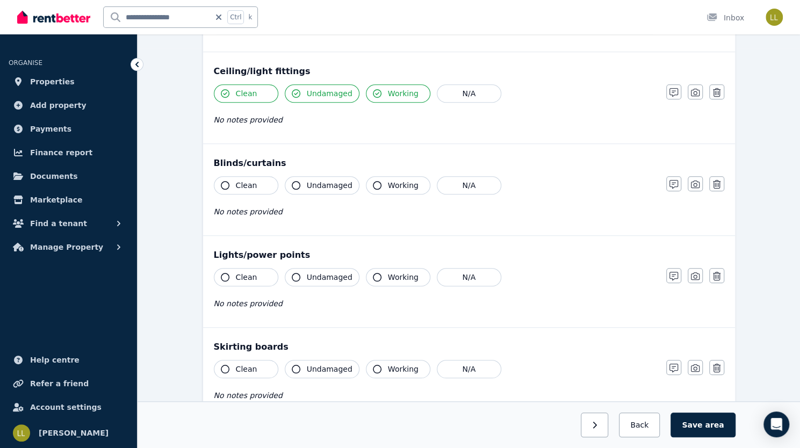
scroll to position [401, 0]
click at [221, 182] on icon "button" at bounding box center [225, 184] width 9 height 9
click at [292, 182] on icon "button" at bounding box center [296, 184] width 9 height 9
click at [373, 183] on icon "button" at bounding box center [377, 184] width 9 height 9
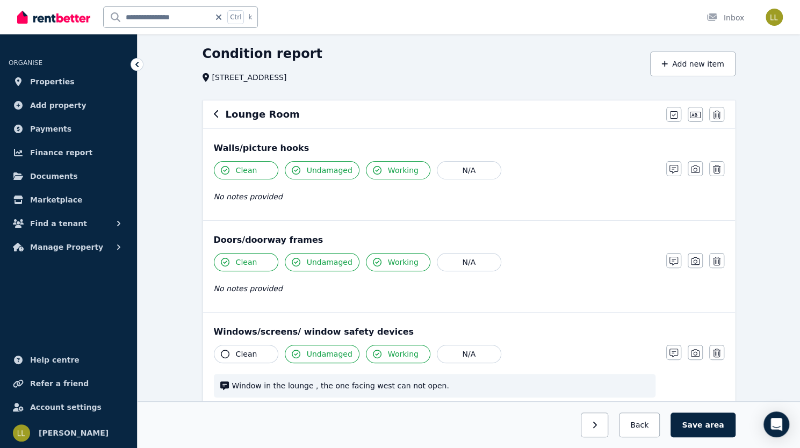
scroll to position [30, 0]
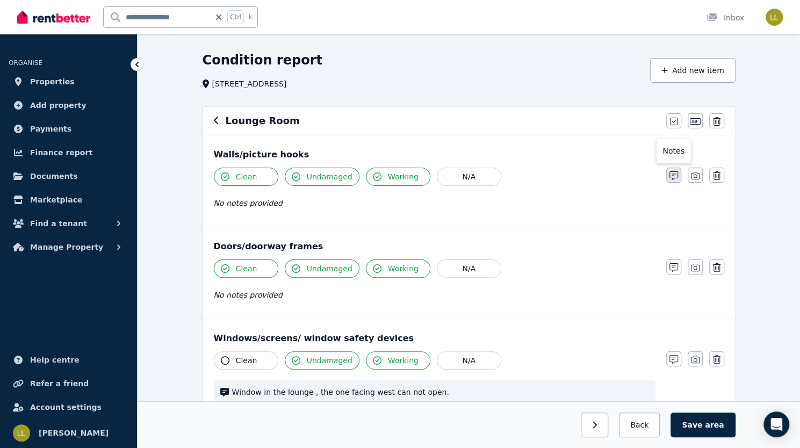
click at [678, 176] on icon "button" at bounding box center [673, 175] width 9 height 9
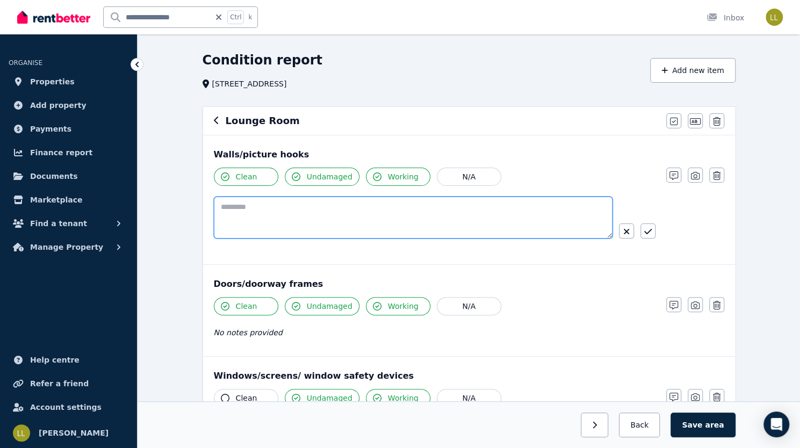
click at [354, 210] on textarea at bounding box center [413, 218] width 399 height 42
type textarea "**********"
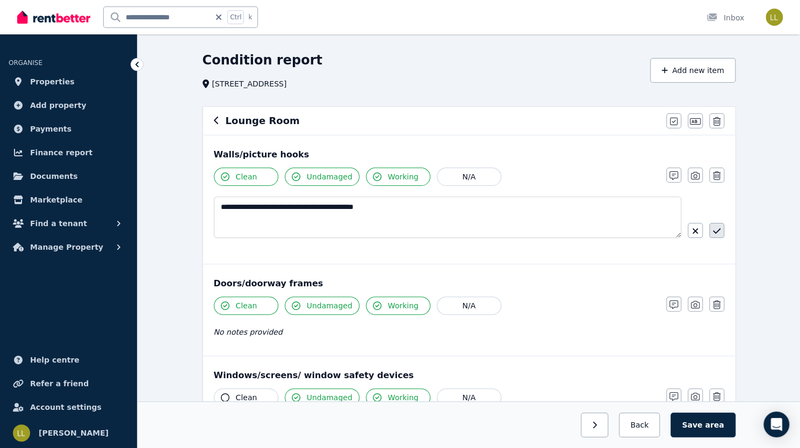
click at [713, 234] on icon "button" at bounding box center [717, 231] width 8 height 9
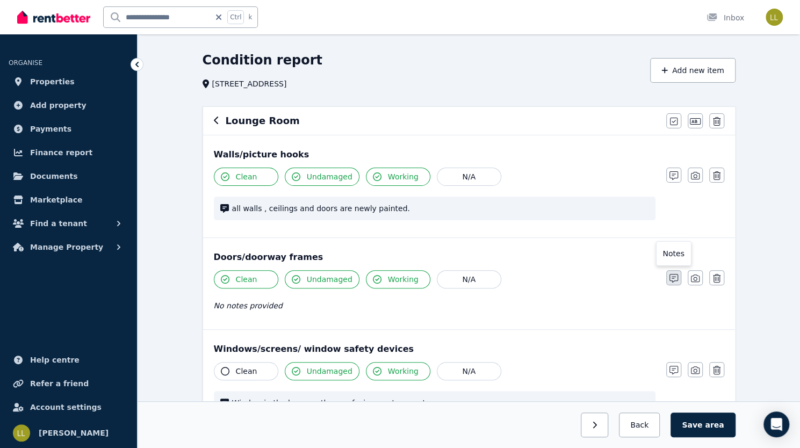
click at [678, 278] on icon "button" at bounding box center [673, 278] width 9 height 9
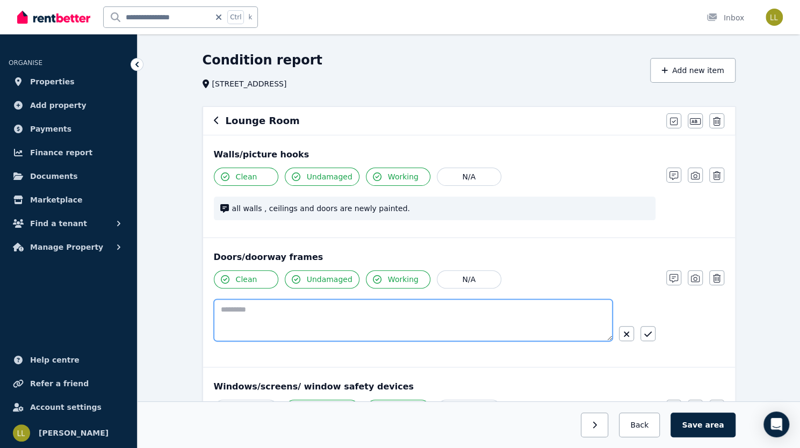
click at [329, 308] on textarea at bounding box center [413, 320] width 399 height 42
type textarea "**********"
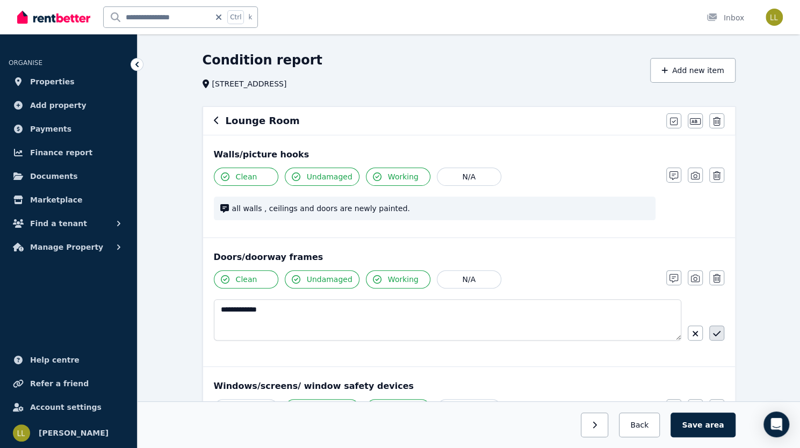
click at [713, 335] on icon "button" at bounding box center [717, 333] width 8 height 5
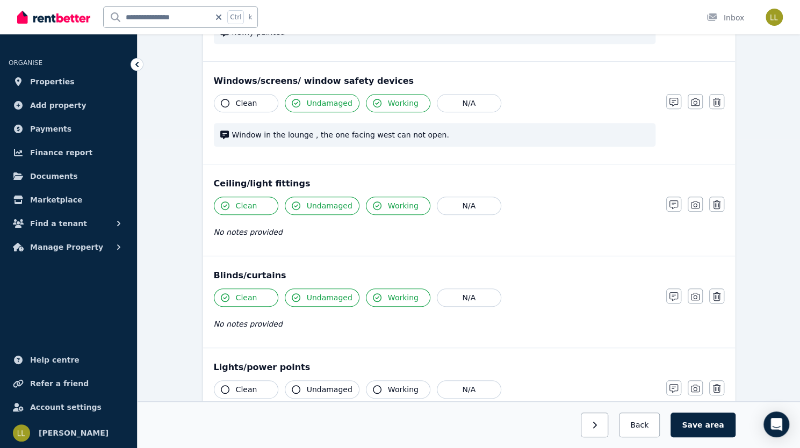
scroll to position [312, 0]
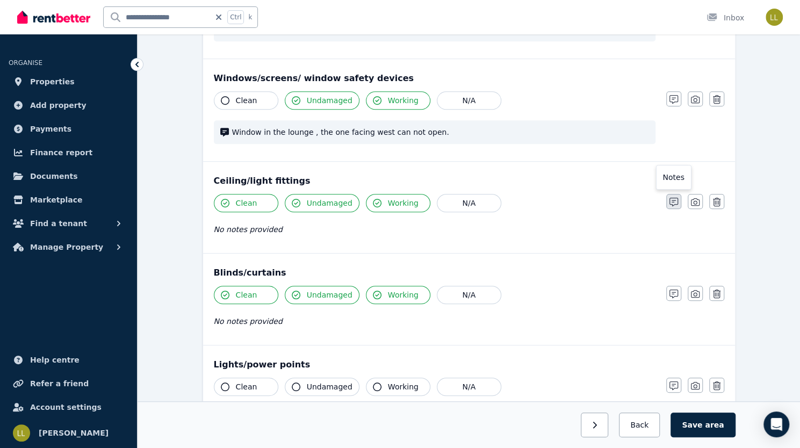
click at [678, 198] on icon "button" at bounding box center [673, 202] width 9 height 9
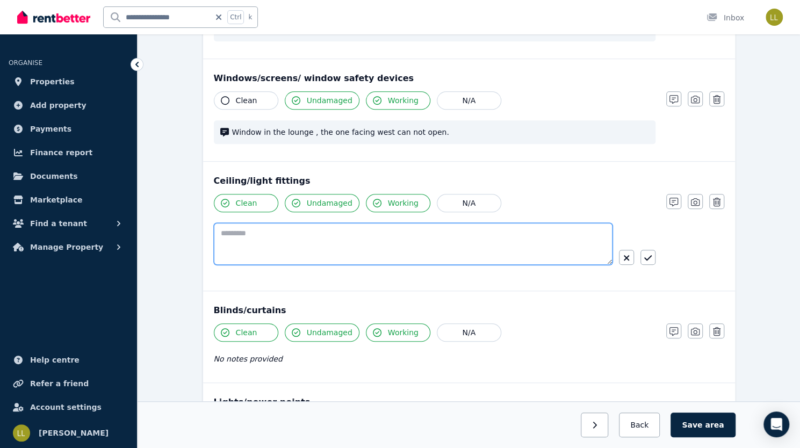
click at [514, 237] on textarea at bounding box center [413, 244] width 399 height 42
type textarea "*"
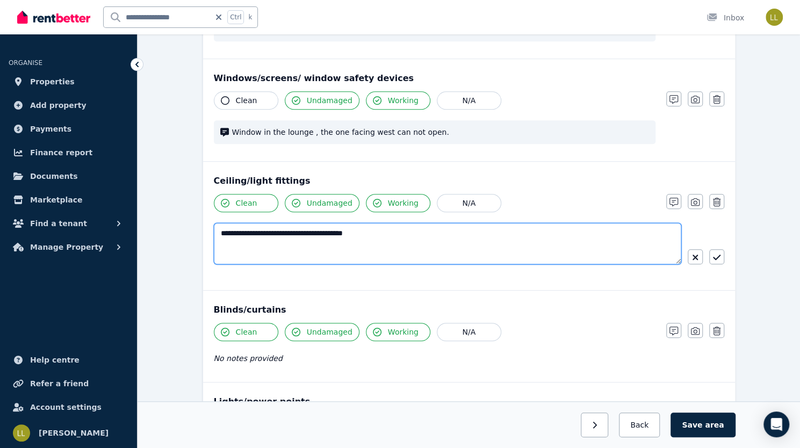
click at [293, 232] on textarea "**********" at bounding box center [448, 243] width 468 height 41
click at [335, 232] on textarea "**********" at bounding box center [448, 243] width 468 height 41
click at [358, 229] on textarea "**********" at bounding box center [448, 243] width 468 height 41
type textarea "**********"
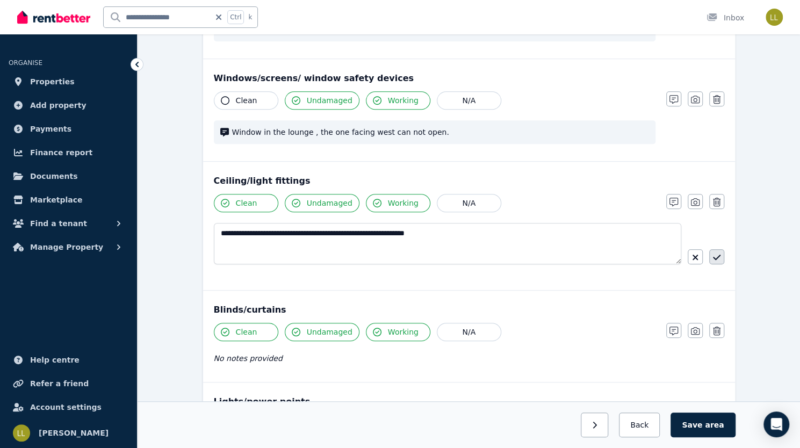
click at [713, 259] on icon "button" at bounding box center [717, 257] width 8 height 9
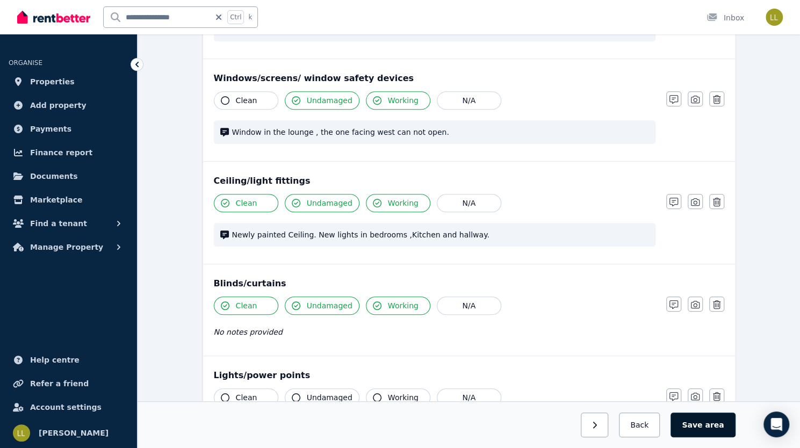
click at [735, 426] on button "Save area" at bounding box center [703, 425] width 64 height 25
